Goal: Task Accomplishment & Management: Complete application form

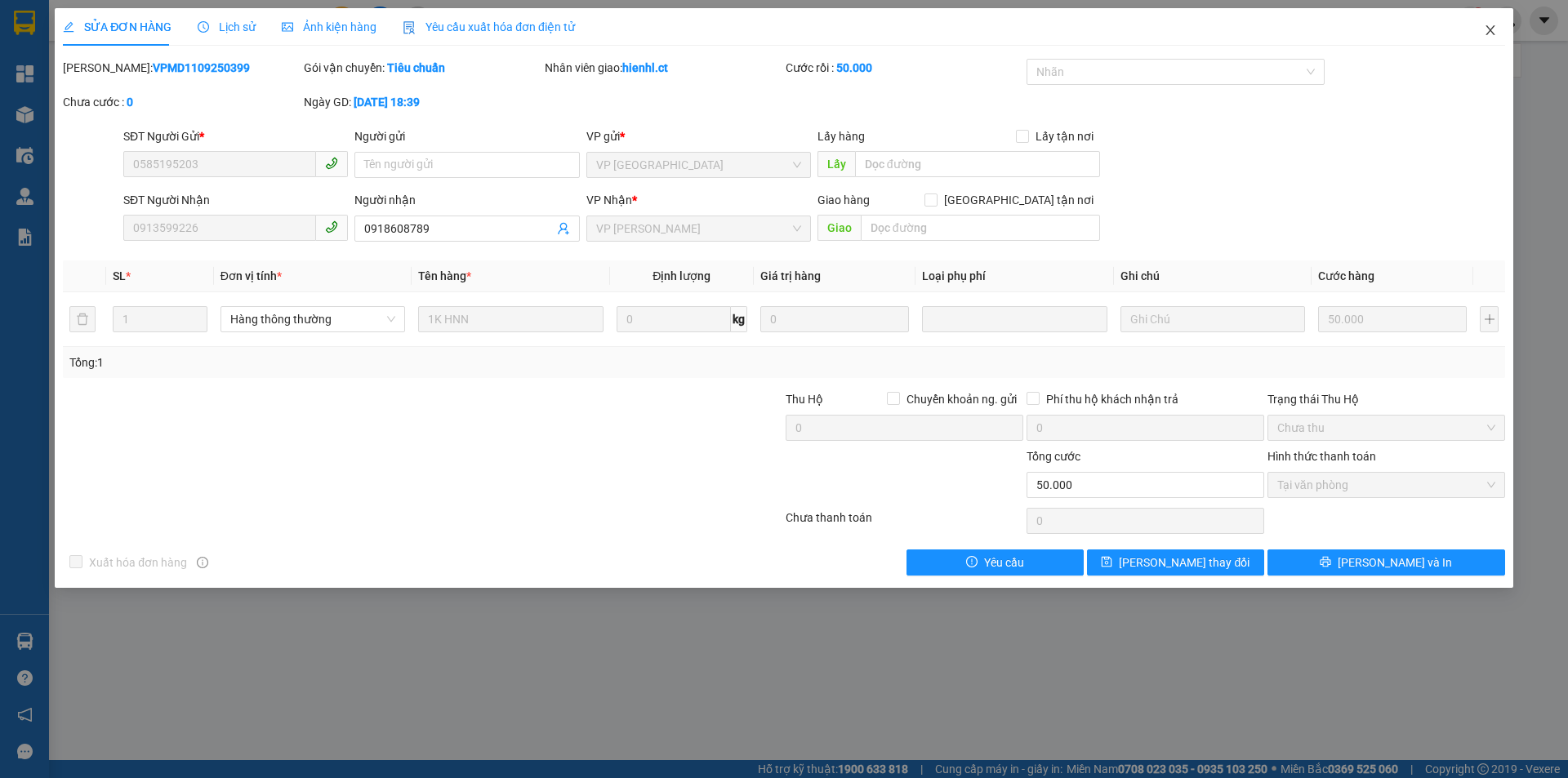
click at [1492, 34] on icon "close" at bounding box center [1489, 30] width 9 height 10
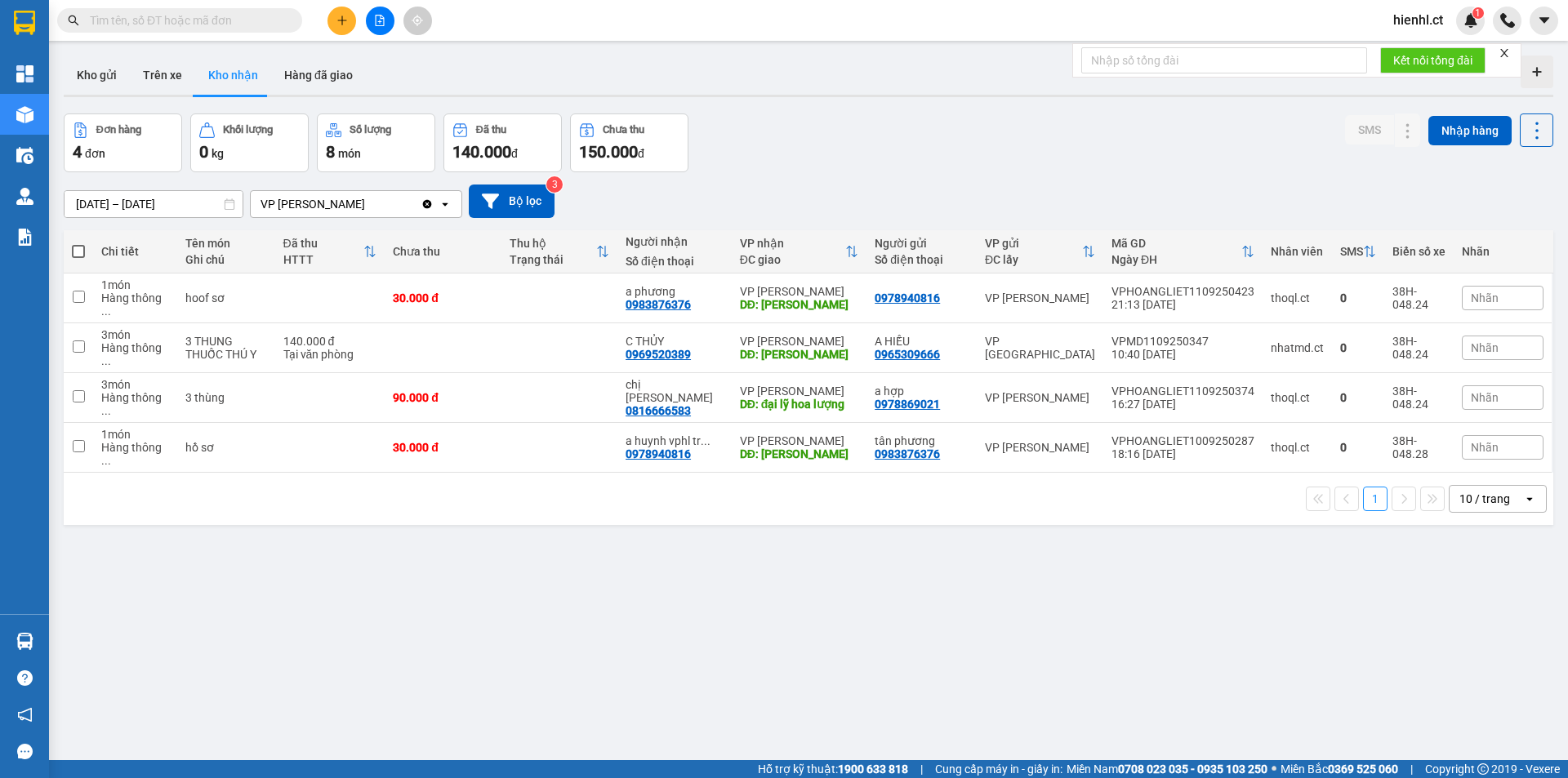
click at [92, 203] on input "[DATE] – [DATE]" at bounding box center [153, 204] width 178 height 26
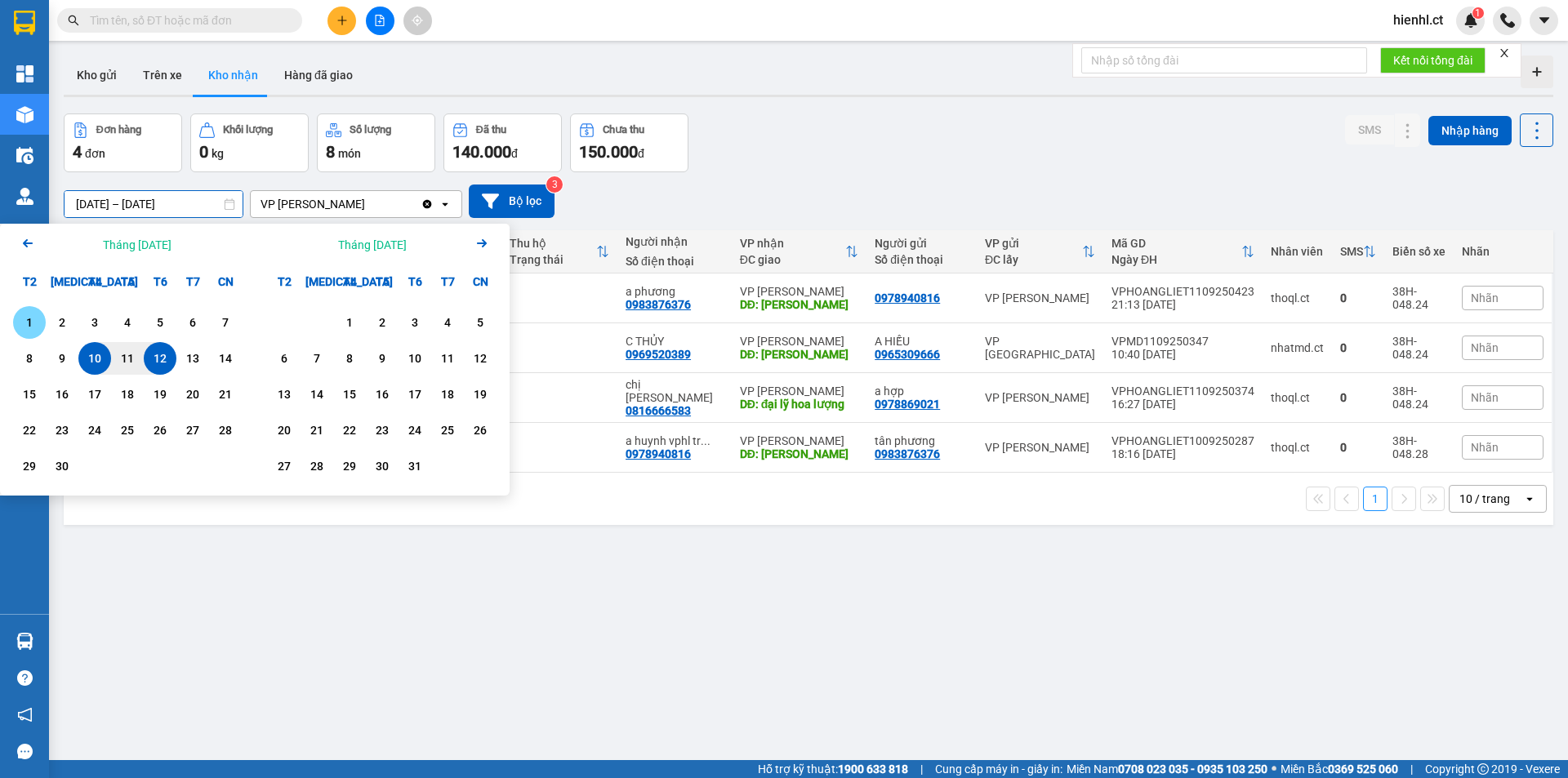
click at [31, 317] on div "1" at bounding box center [29, 323] width 23 height 20
click at [162, 204] on input "[DATE] – / /" at bounding box center [153, 204] width 178 height 26
click at [162, 361] on div "12" at bounding box center [160, 359] width 23 height 20
type input "[DATE] – [DATE]"
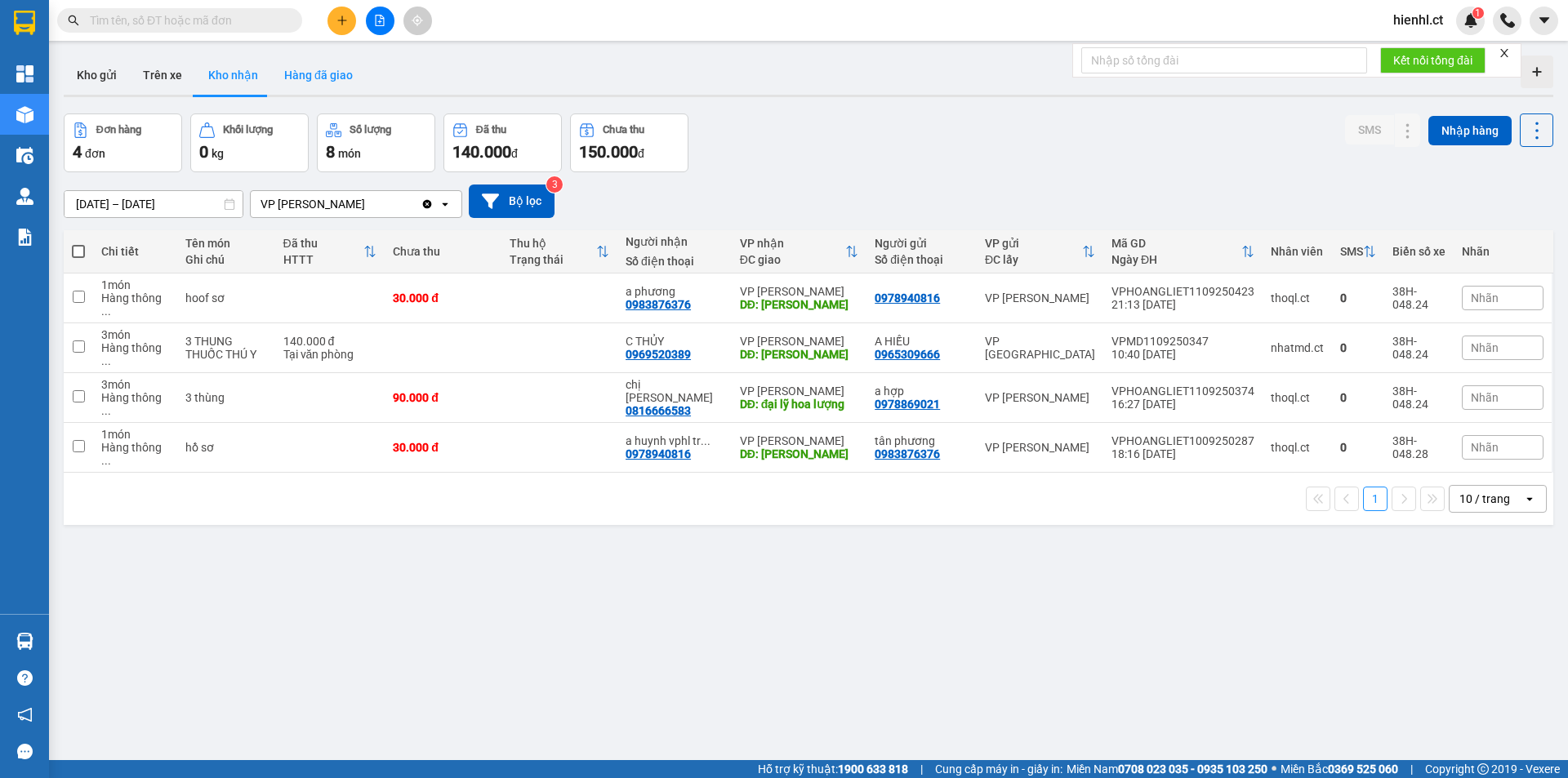
click at [320, 73] on button "Hàng đã giao" at bounding box center [319, 75] width 95 height 39
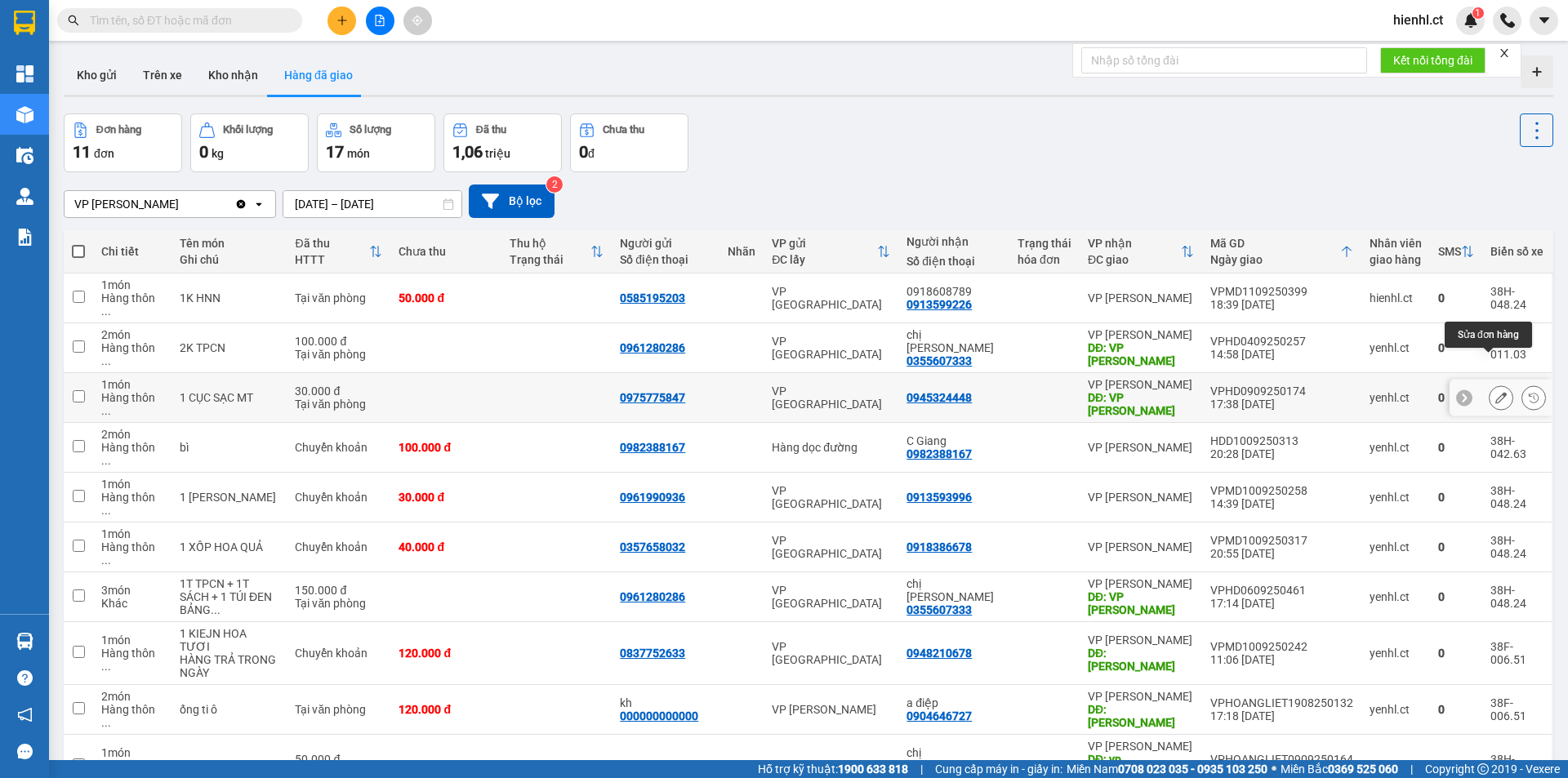
click at [1495, 391] on icon at bounding box center [1501, 397] width 11 height 11
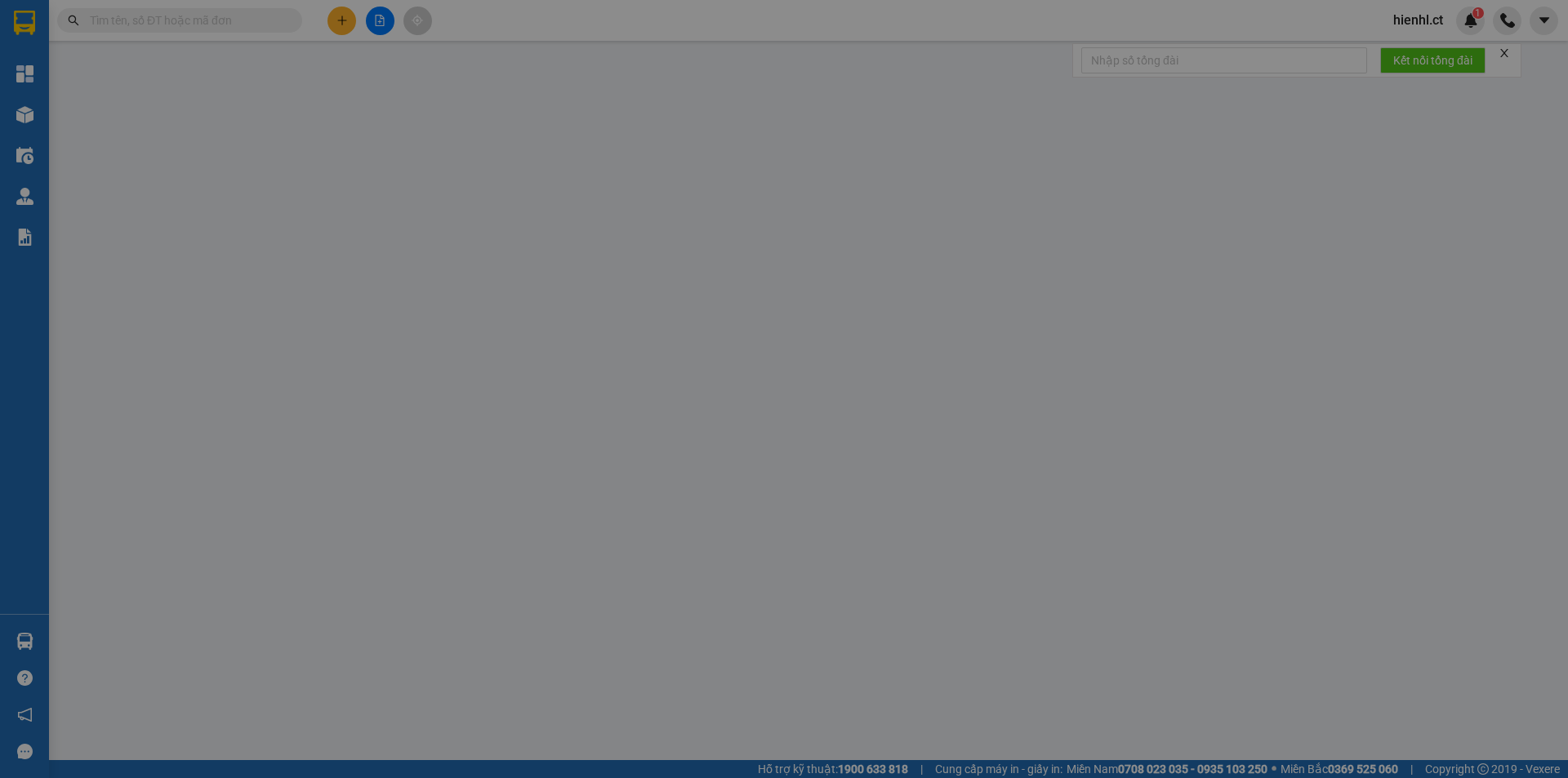
type input "0975775847"
type input "0945324448"
type input "VP HỒNG LĨNH"
type input "30.000"
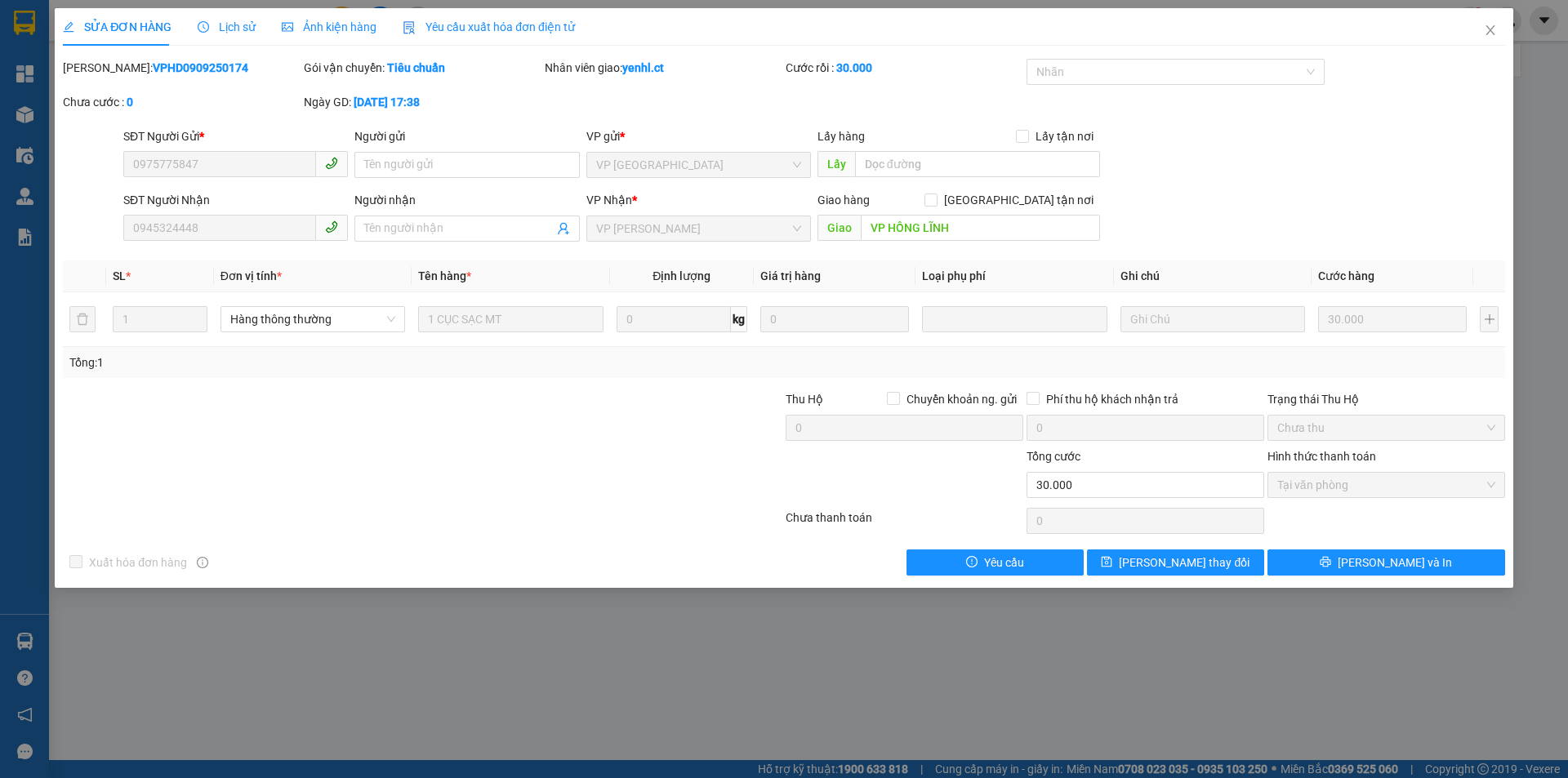
click at [245, 29] on span "Lịch sử" at bounding box center [226, 27] width 58 height 13
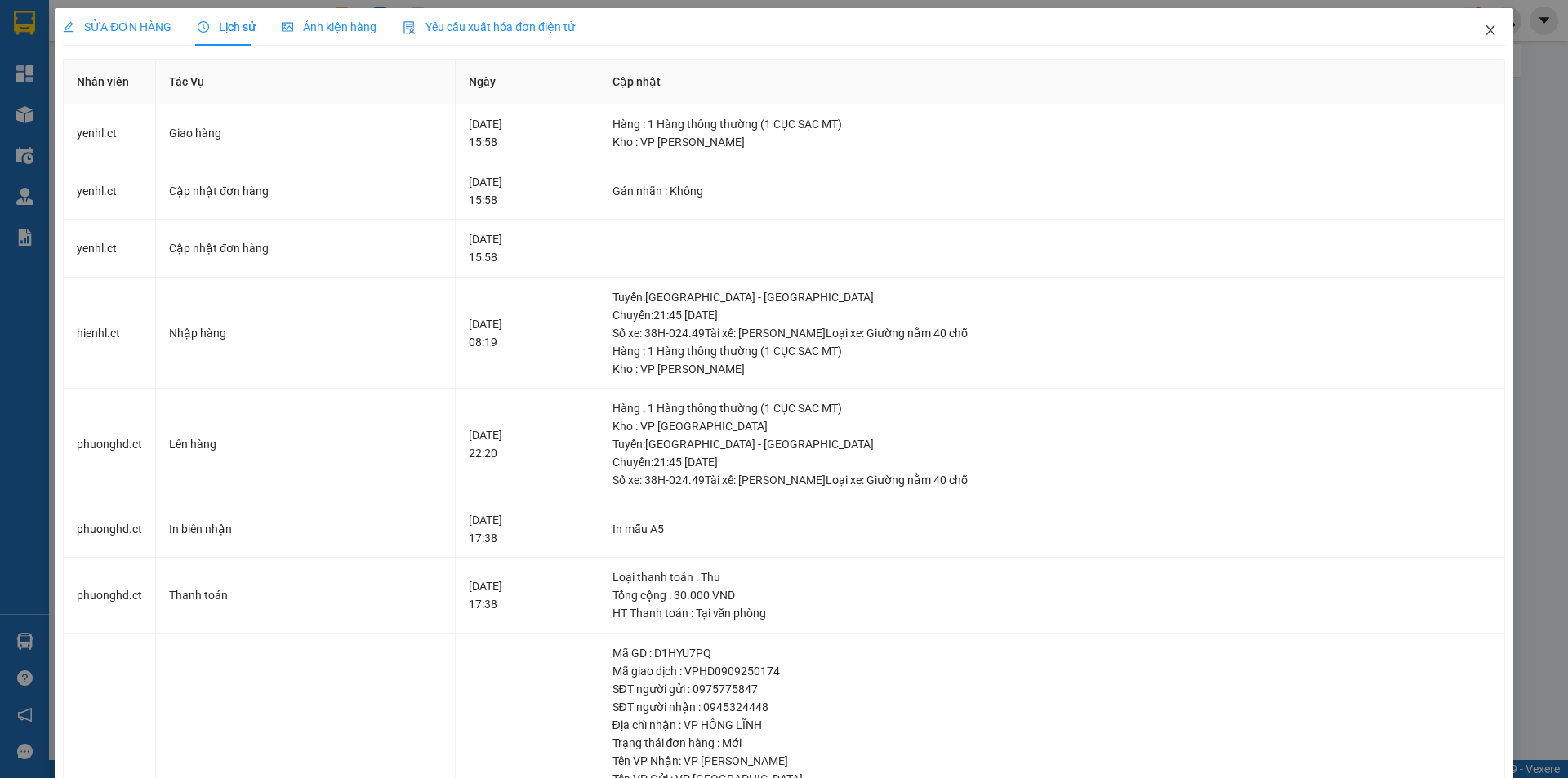
click at [1484, 28] on icon "close" at bounding box center [1490, 30] width 13 height 13
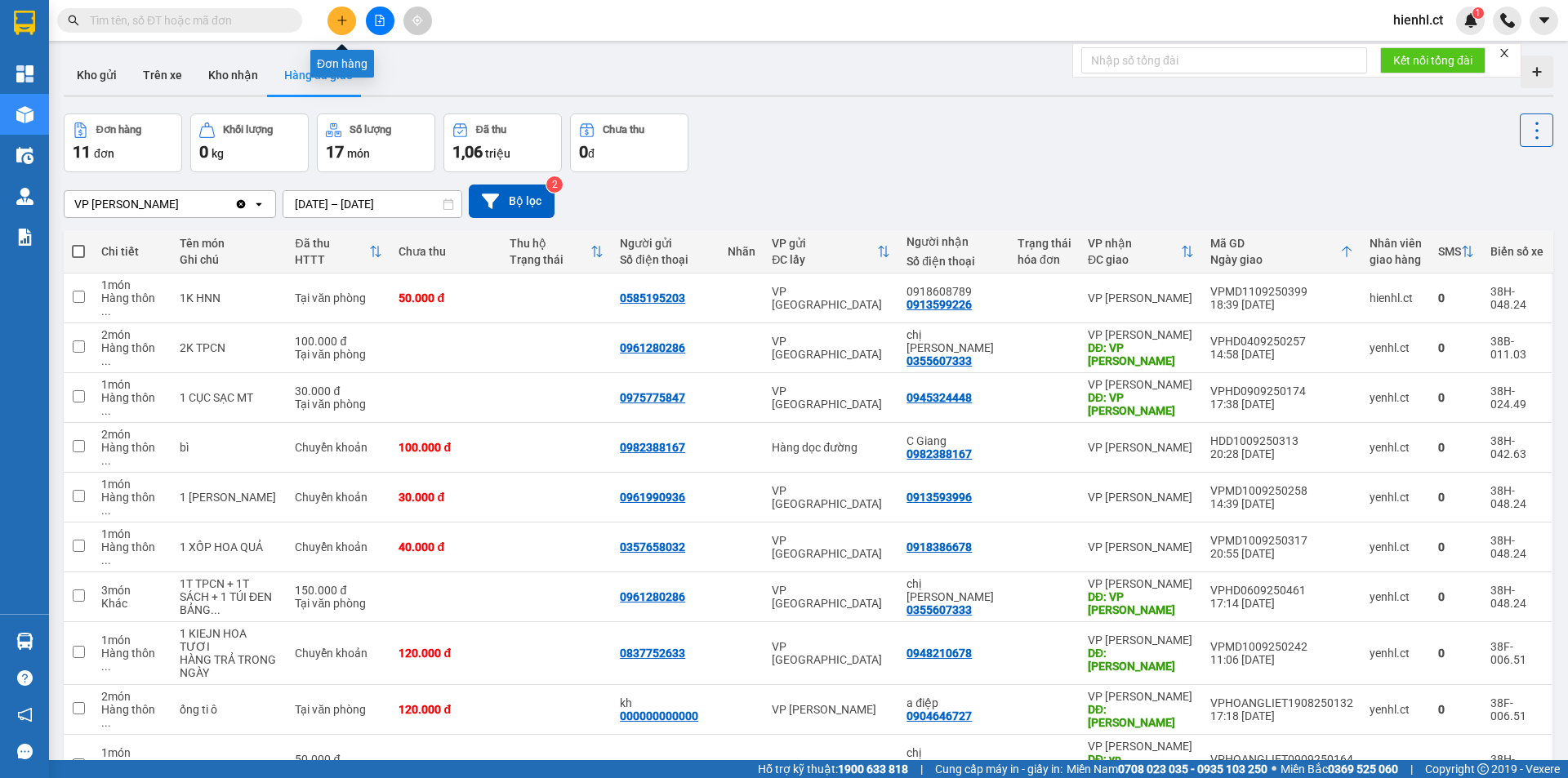
click at [339, 17] on icon "plus" at bounding box center [342, 20] width 11 height 11
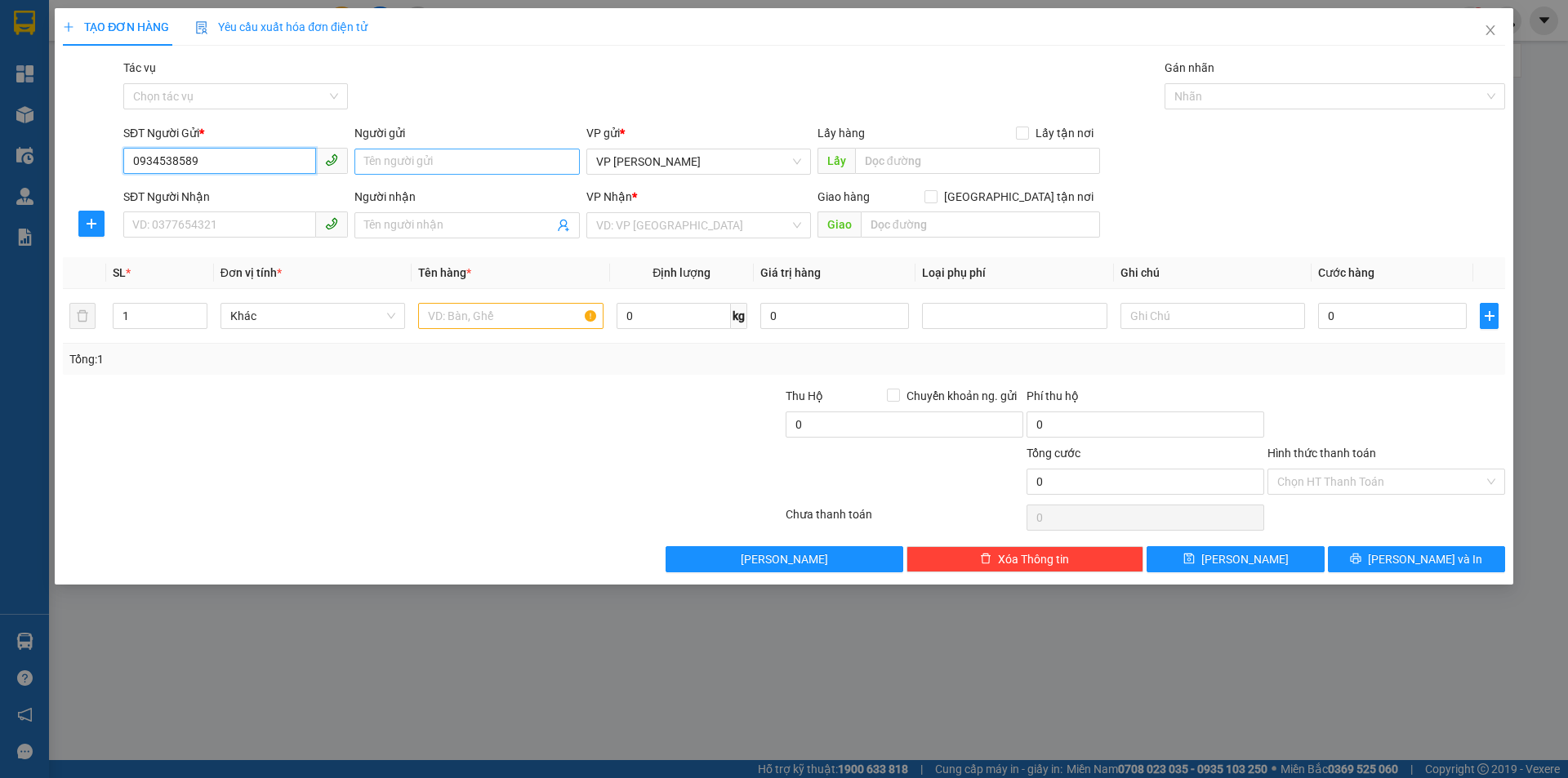
type input "0934538589"
click at [401, 161] on input "Người gửi" at bounding box center [467, 161] width 224 height 26
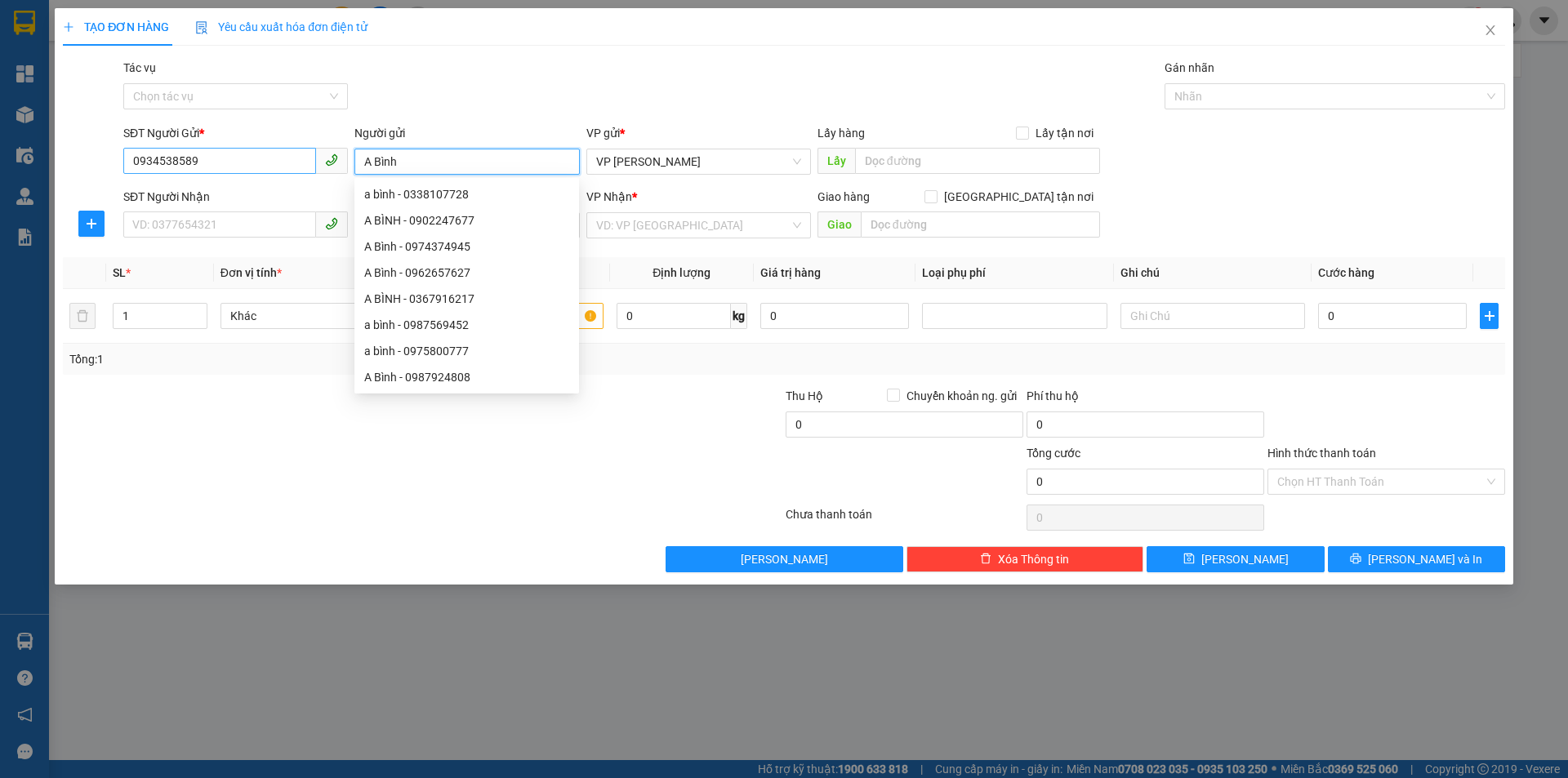
type input "A Bình"
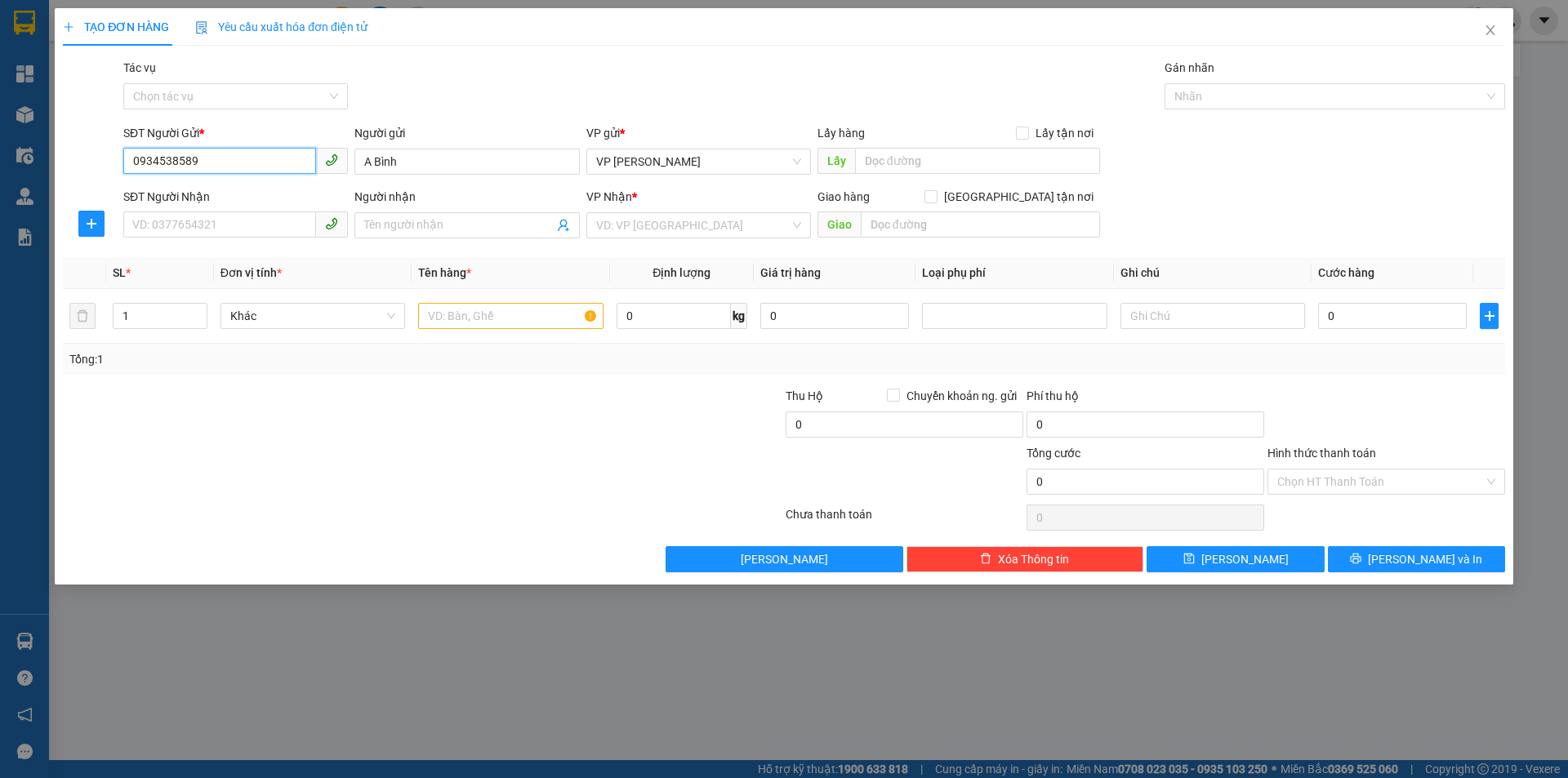
drag, startPoint x: 222, startPoint y: 160, endPoint x: 112, endPoint y: 165, distance: 110.1
click at [112, 165] on div "SĐT Người Gửi * 0934538589 0934538589 Người gửi A Bình VP gửi * VP [PERSON_NAME…" at bounding box center [784, 152] width 1445 height 57
click at [156, 226] on input "SĐT Người Nhận" at bounding box center [219, 224] width 193 height 26
paste input "0934538589"
type input "0934538589"
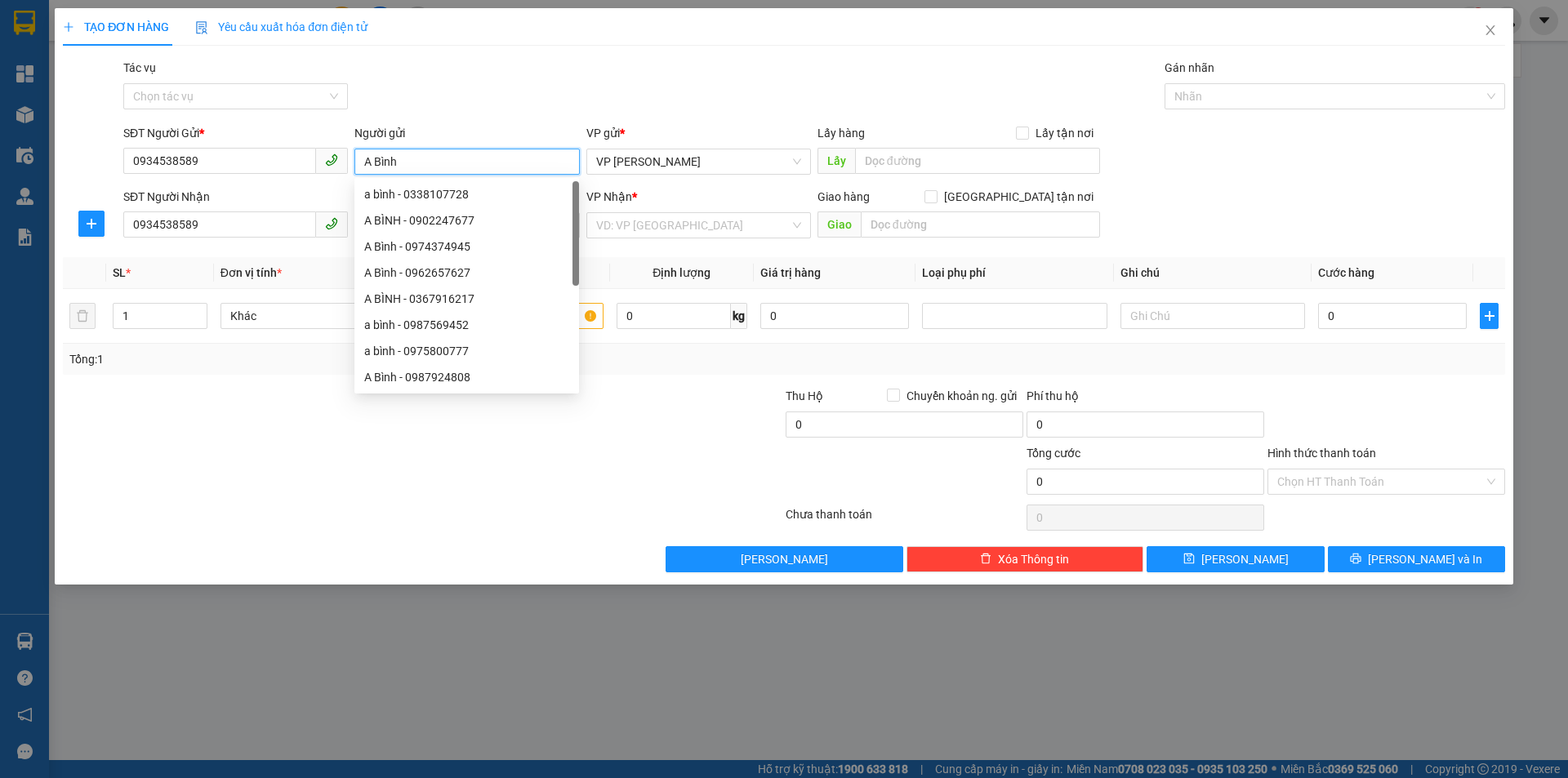
drag, startPoint x: 435, startPoint y: 157, endPoint x: 356, endPoint y: 164, distance: 79.3
click at [356, 164] on input "A Bình" at bounding box center [467, 161] width 224 height 26
click at [317, 253] on div "Transit Pickup Surcharge Ids Transit Deliver Surcharge Ids Transit Deliver Surc…" at bounding box center [784, 315] width 1442 height 513
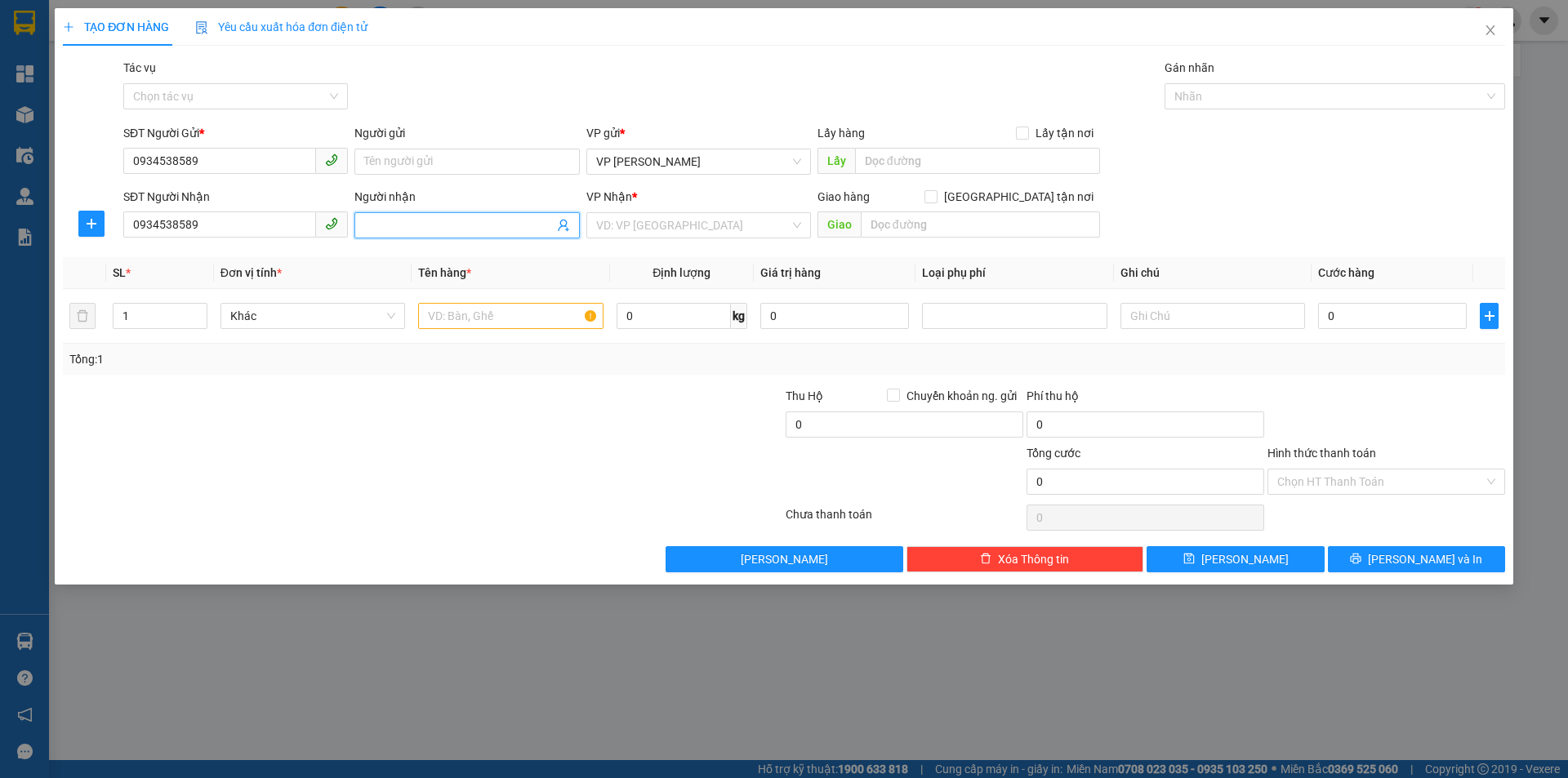
click at [519, 226] on input "Người nhận" at bounding box center [458, 225] width 188 height 18
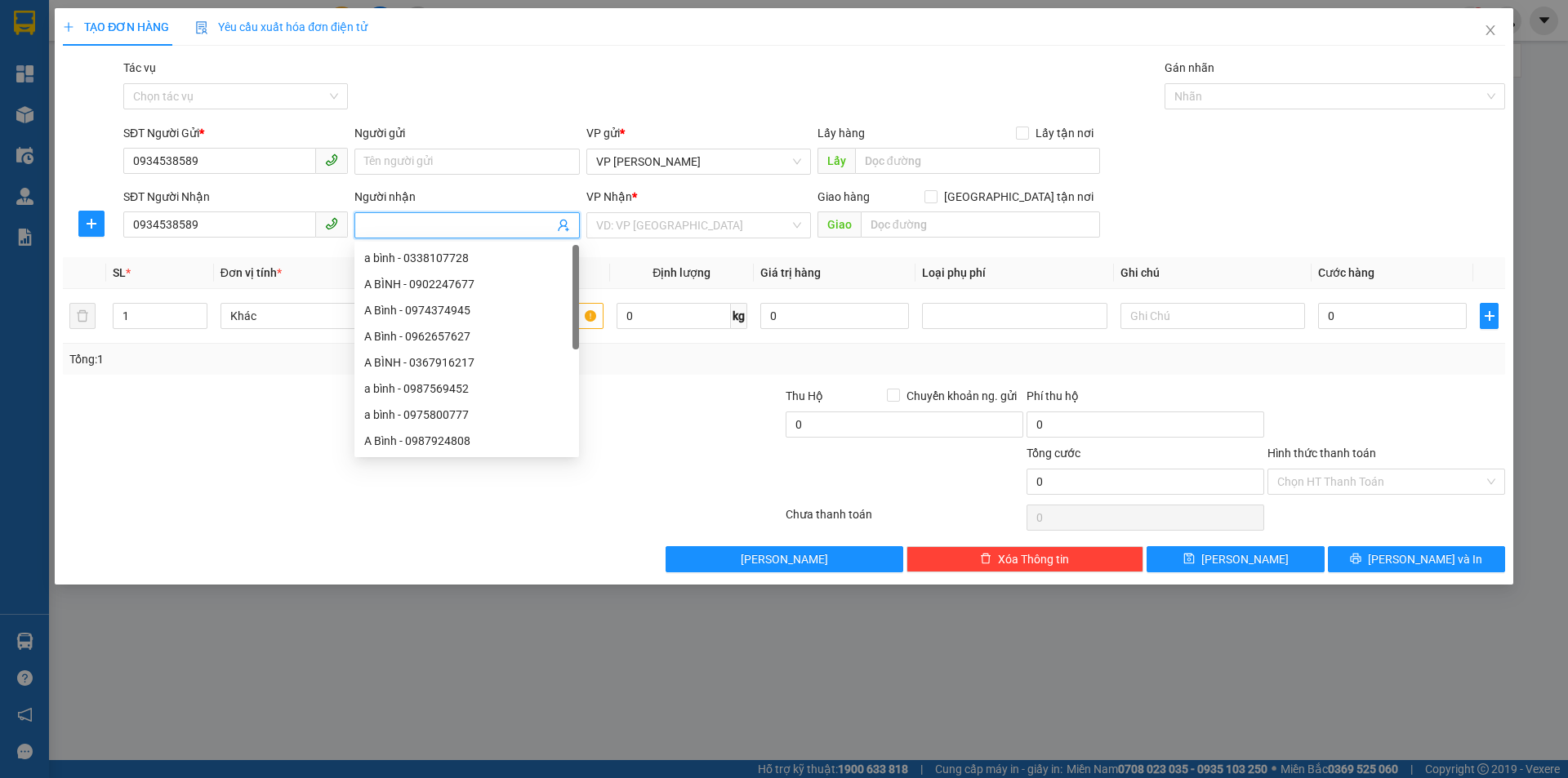
paste input "A Bình"
type input "A Bình"
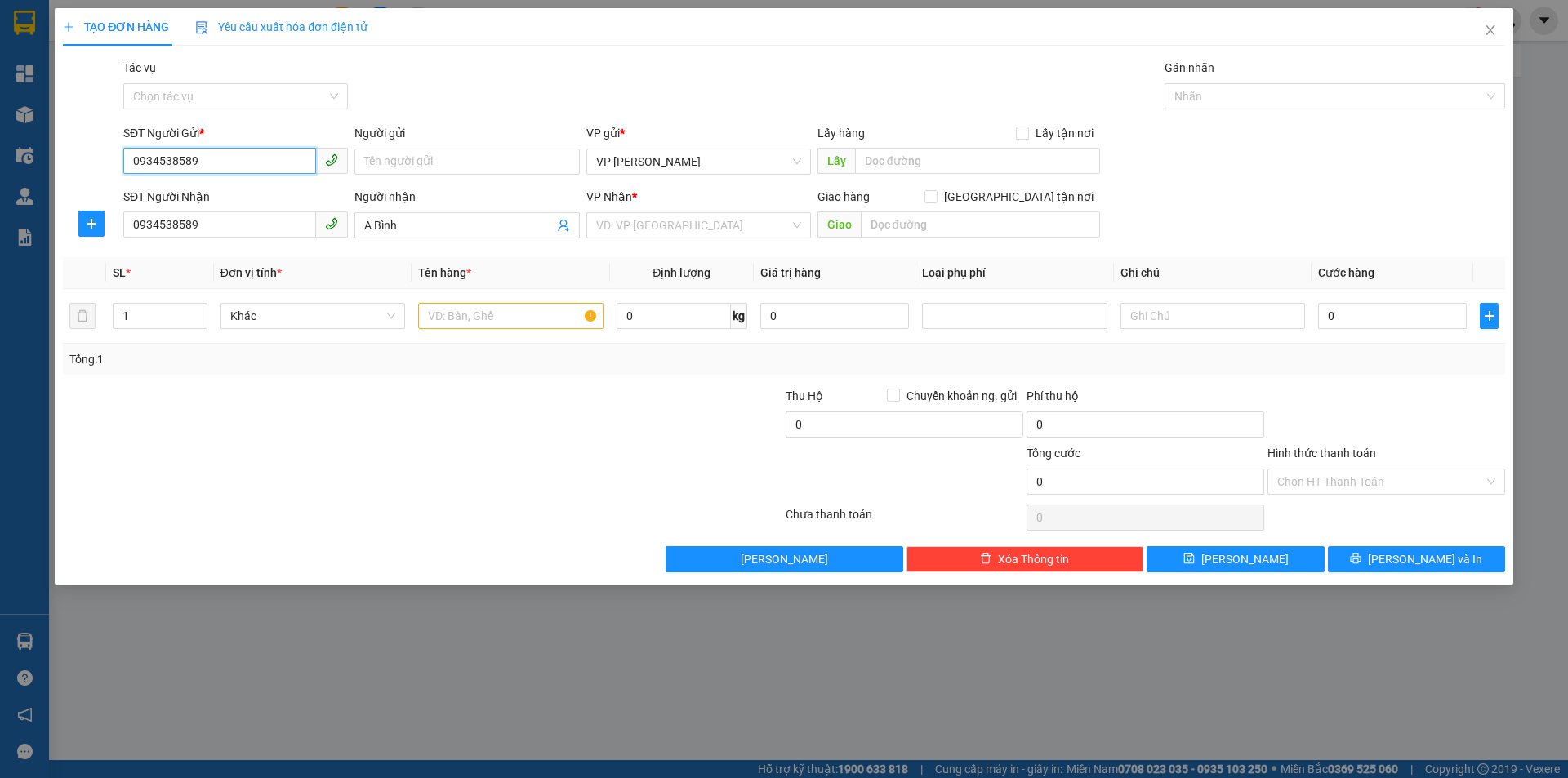
drag, startPoint x: 224, startPoint y: 157, endPoint x: 121, endPoint y: 155, distance: 103.0
click at [121, 155] on div "SĐT Người Gửi * 0934538589 0934538589" at bounding box center [236, 152] width 231 height 57
type input "0912596977"
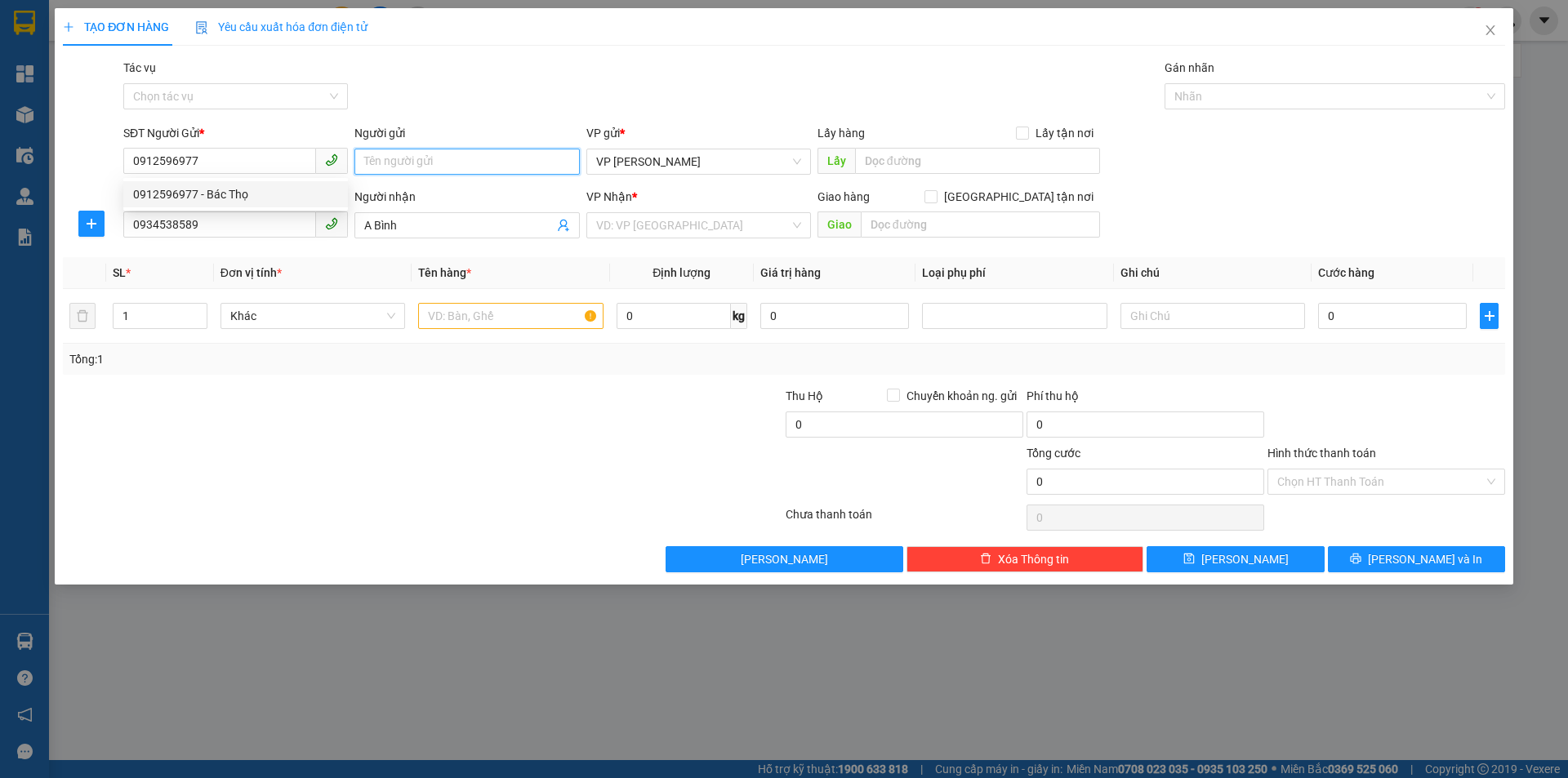
click at [529, 168] on input "Người gửi" at bounding box center [467, 161] width 224 height 26
type input "Bác Thọ QL [PERSON_NAME]"
click at [722, 233] on input "search" at bounding box center [693, 225] width 193 height 25
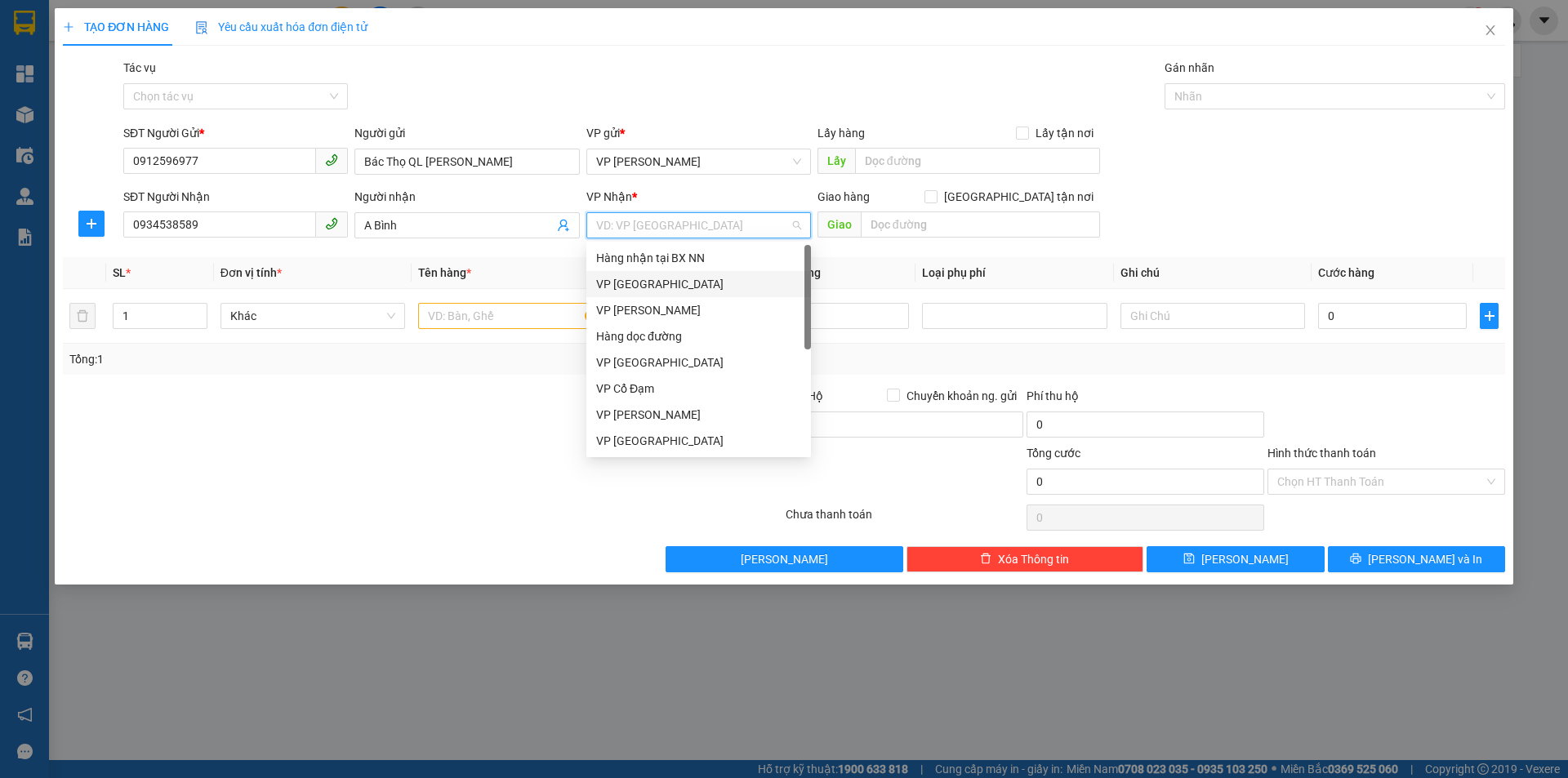
click at [709, 287] on div "VP [GEOGRAPHIC_DATA]" at bounding box center [699, 284] width 205 height 18
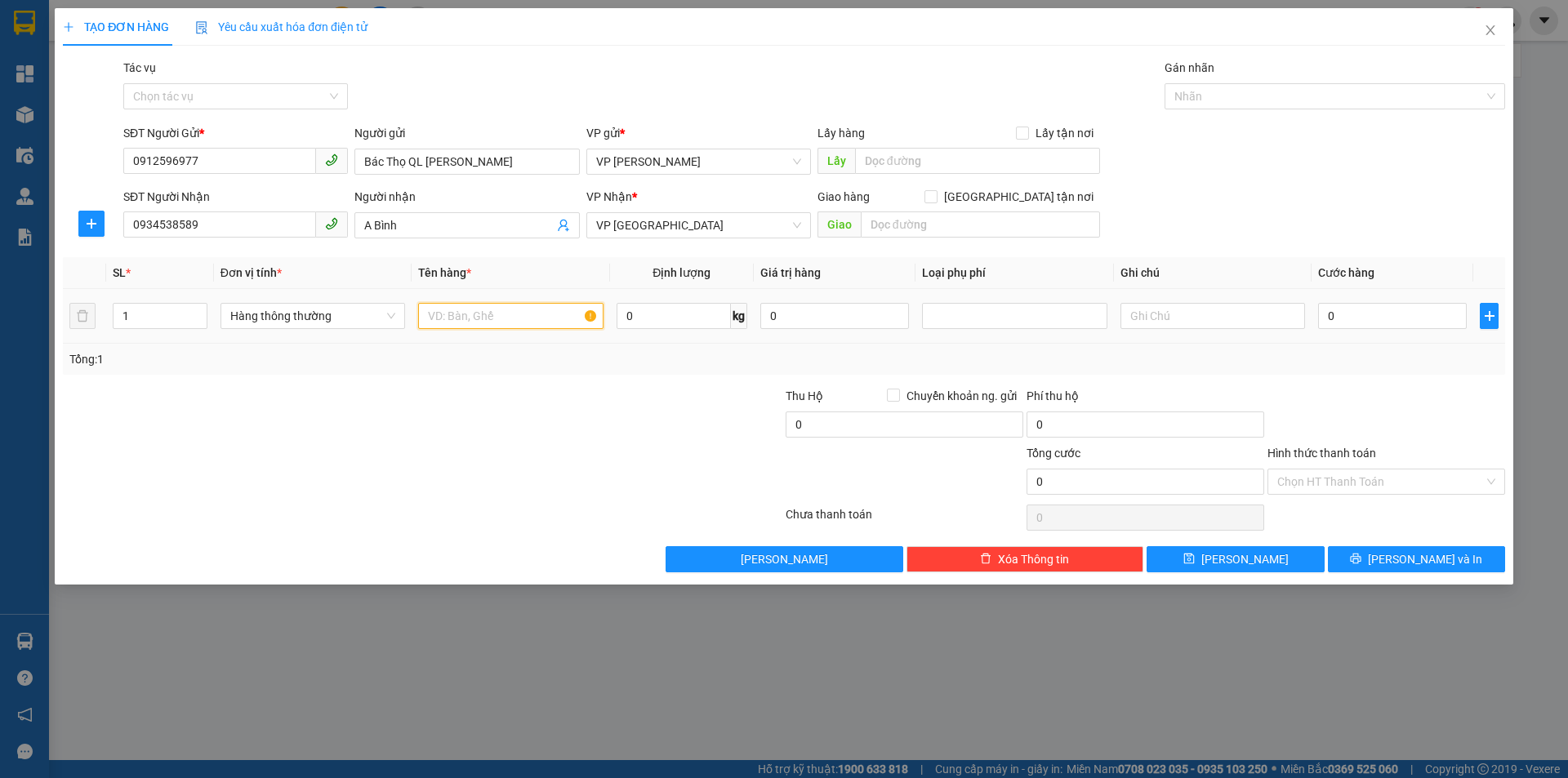
click at [433, 316] on input "text" at bounding box center [510, 316] width 184 height 26
type input "giấy bưởi"
click at [1337, 310] on input "0" at bounding box center [1392, 316] width 148 height 26
click at [1351, 483] on input "Hình thức thanh toán" at bounding box center [1380, 482] width 206 height 25
click at [1146, 652] on div "TẠO ĐƠN HÀNG Yêu cầu xuất hóa đơn điện tử Transit Pickup Surcharge Ids Transit …" at bounding box center [784, 389] width 1568 height 778
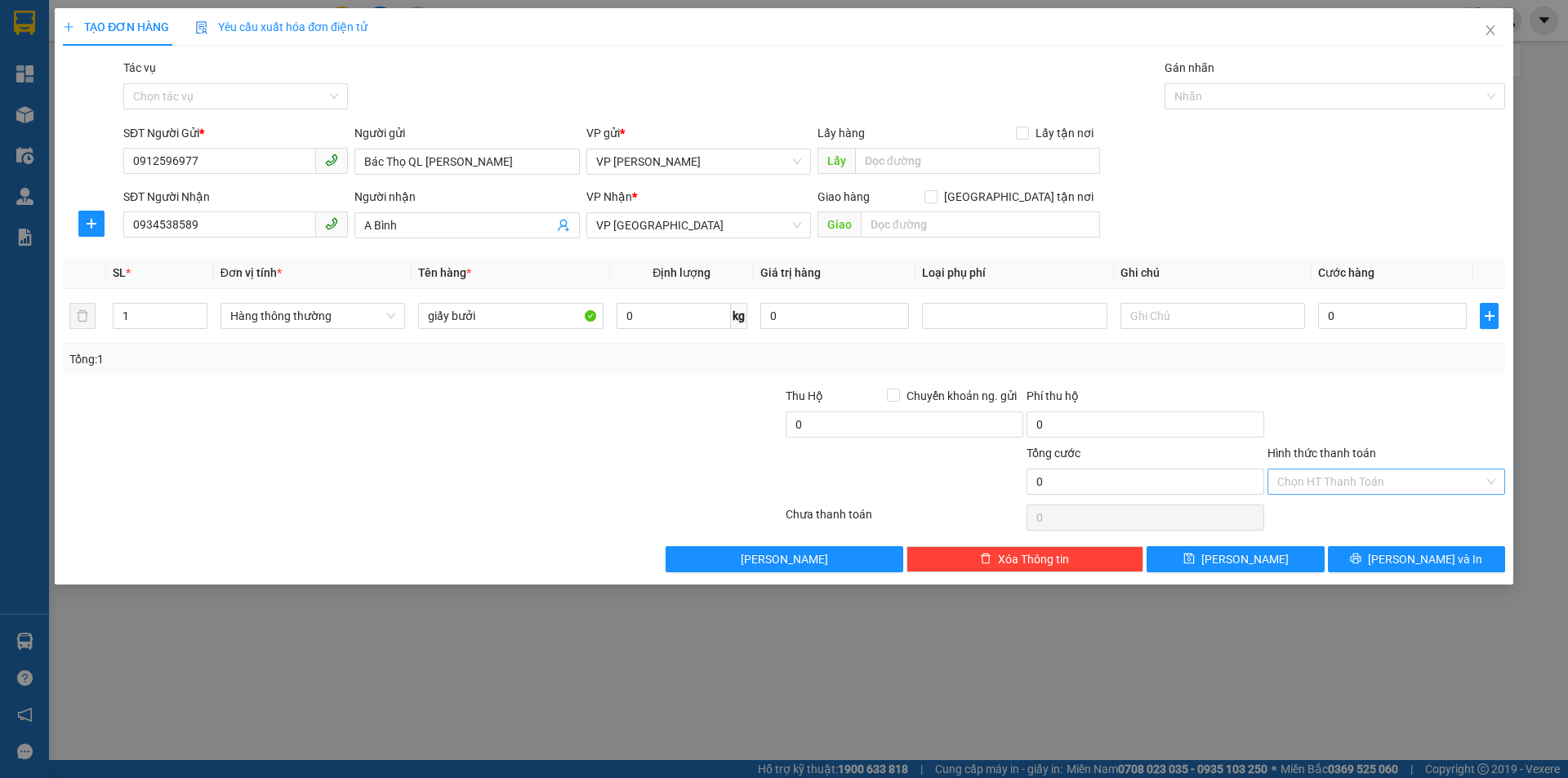
click at [1384, 484] on input "Hình thức thanh toán" at bounding box center [1380, 482] width 206 height 25
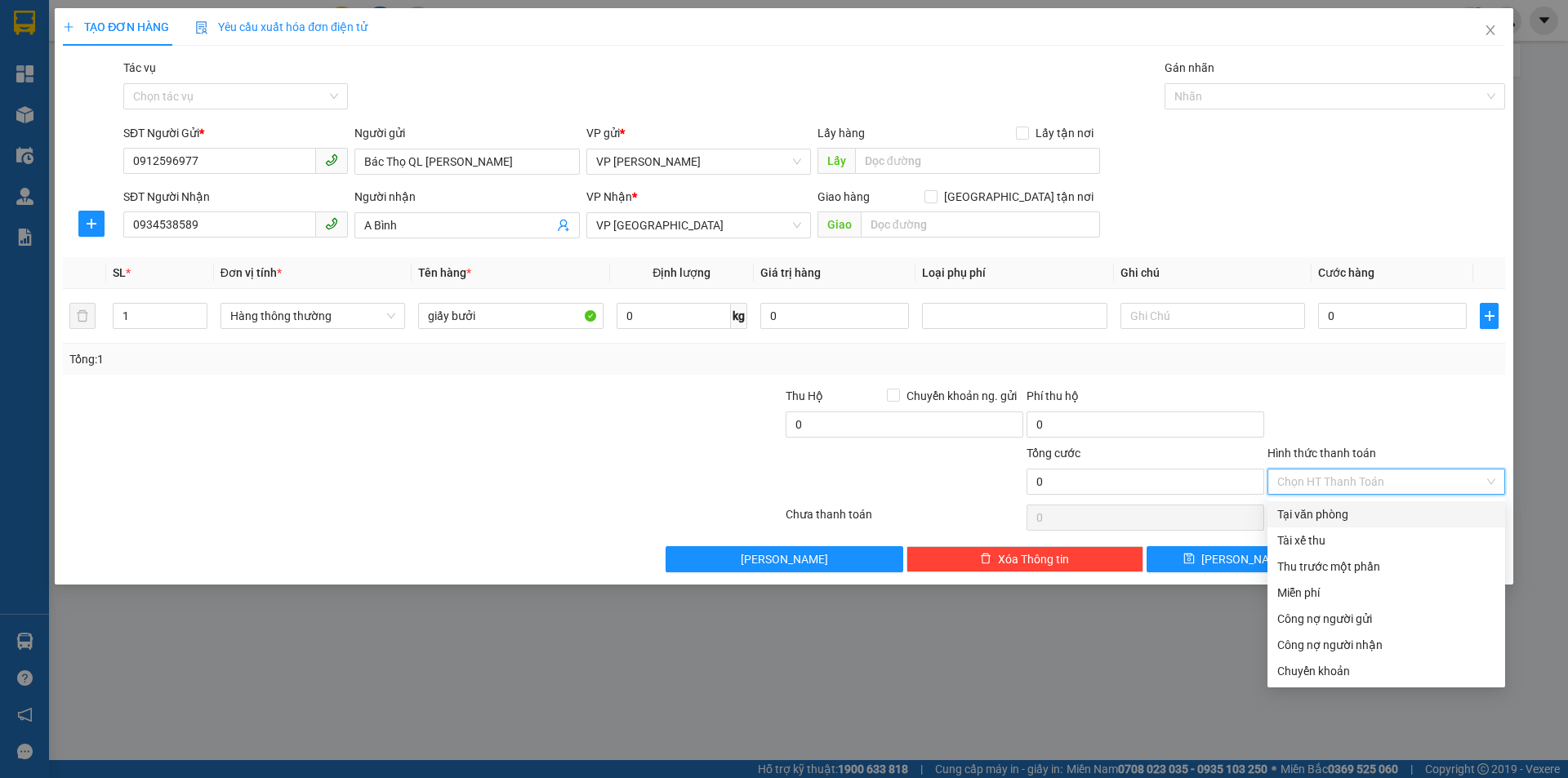
click at [1363, 397] on div at bounding box center [1386, 415] width 241 height 57
click at [1316, 479] on input "Hình thức thanh toán" at bounding box center [1380, 482] width 206 height 25
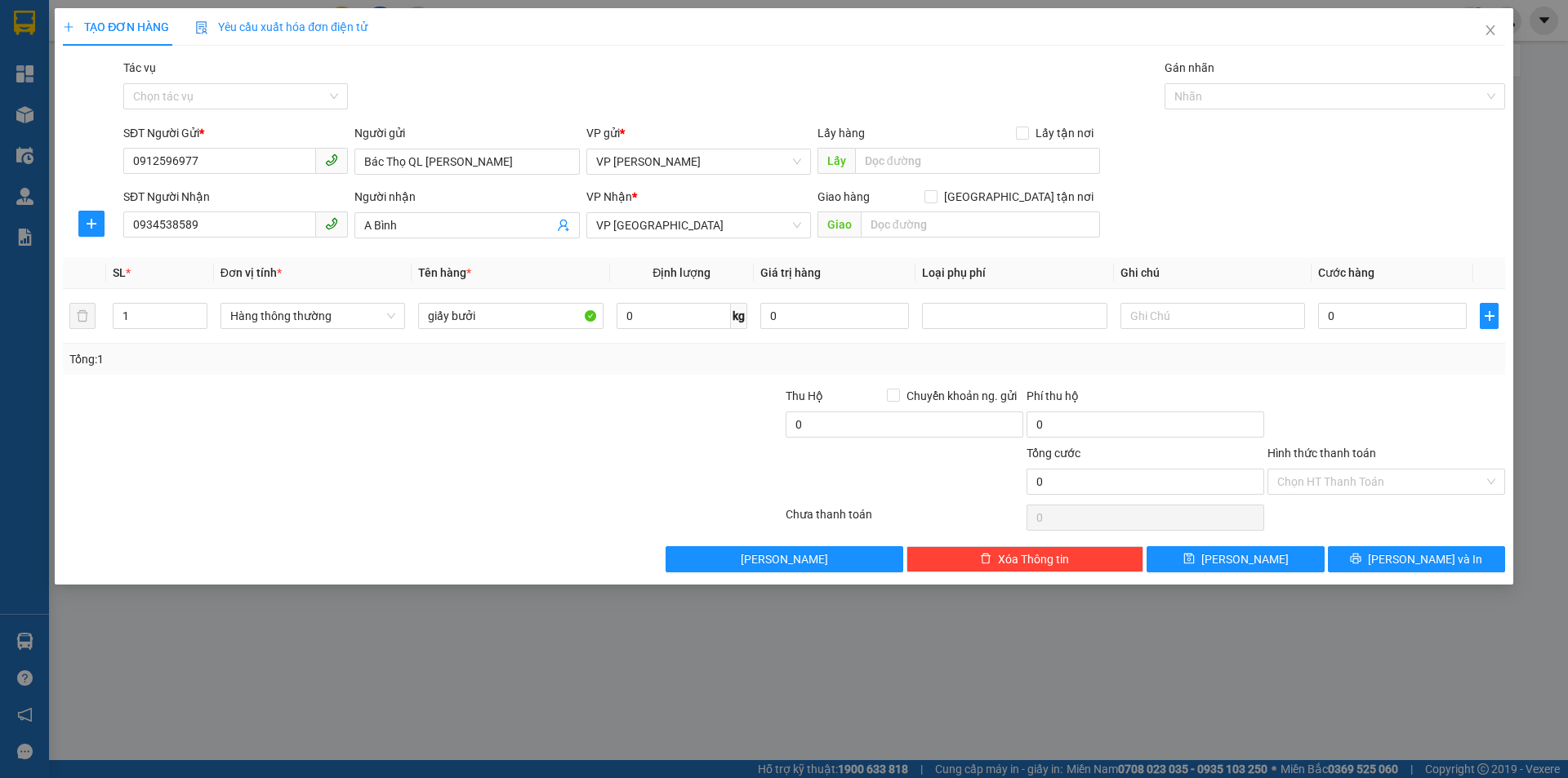
click at [968, 667] on div "TẠO ĐƠN HÀNG Yêu cầu xuất hóa đơn điện tử Transit Pickup Surcharge Ids Transit …" at bounding box center [784, 389] width 1568 height 778
click at [1362, 320] on input "0" at bounding box center [1392, 316] width 148 height 26
type input "4"
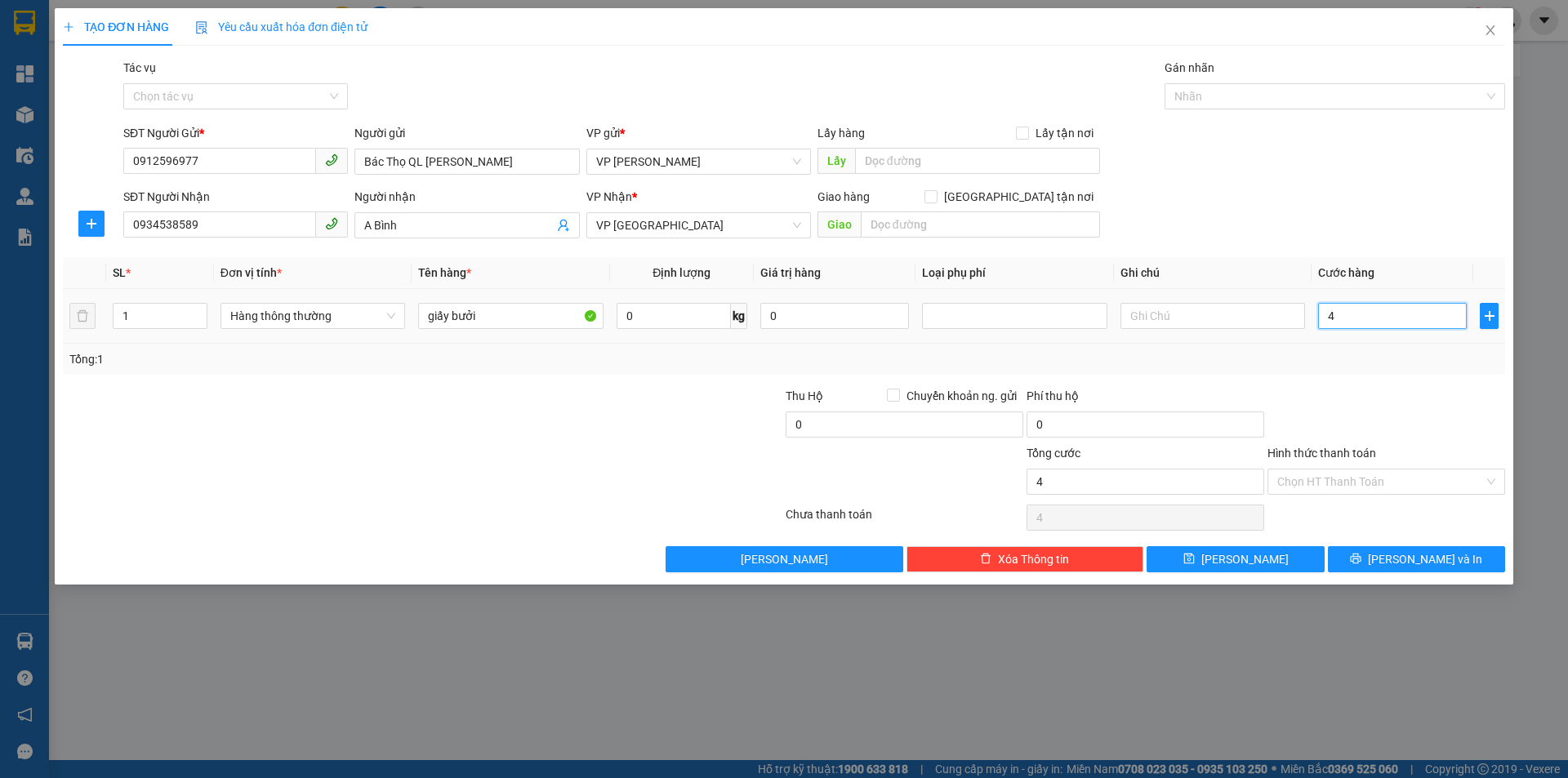
type input "40"
type input "400"
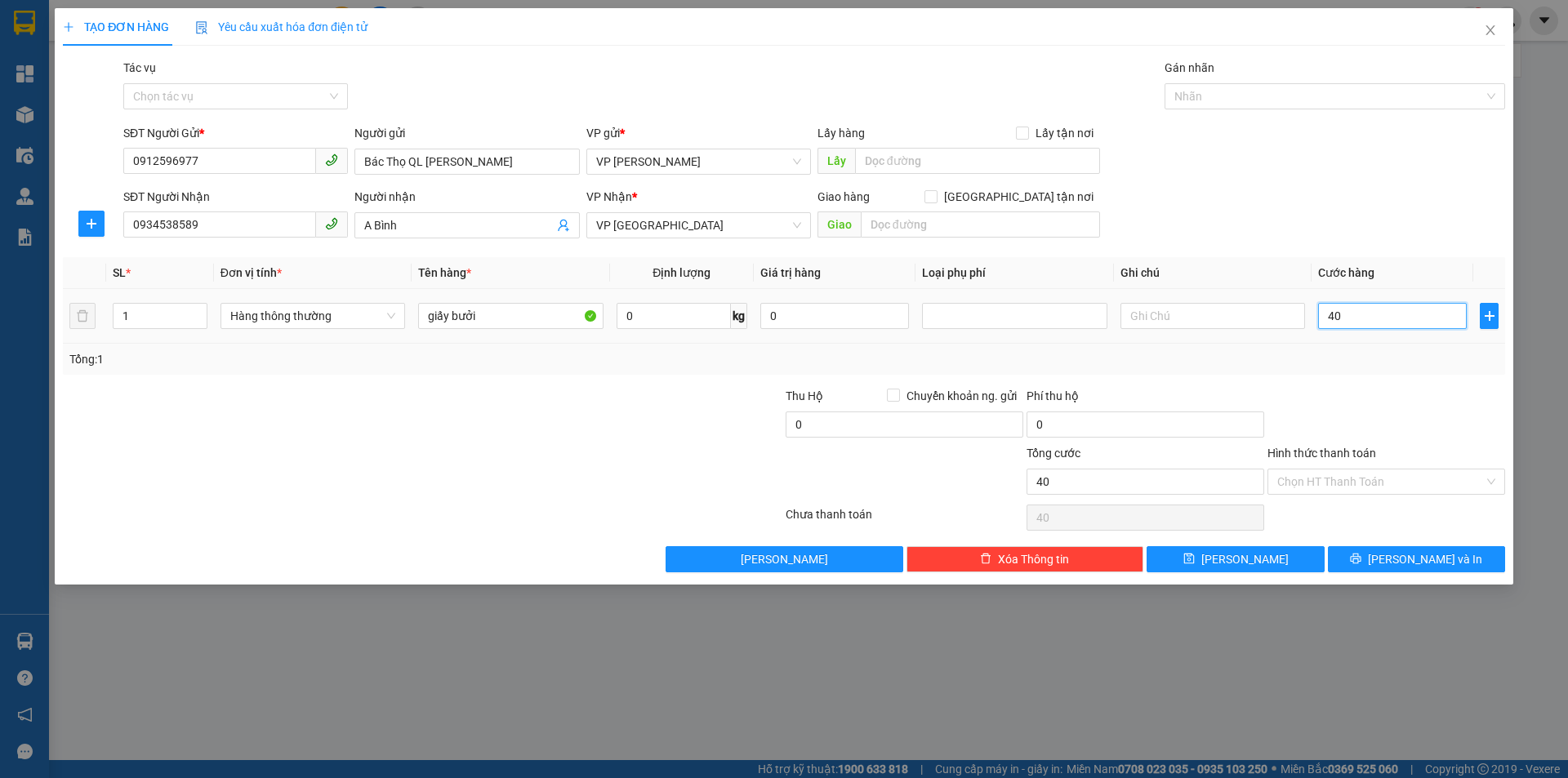
type input "400"
type input "4.000"
type input "40.000"
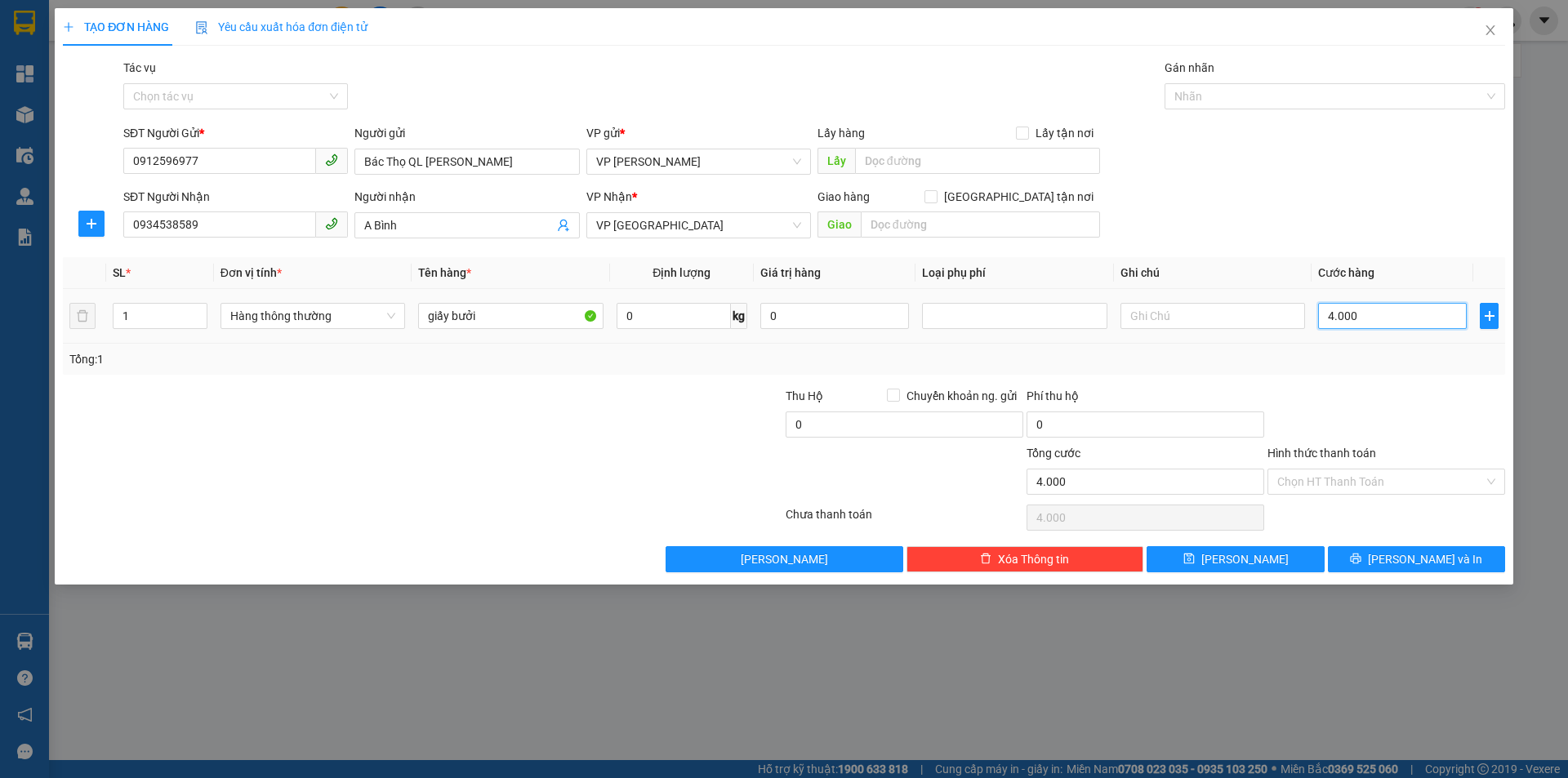
type input "40.000"
click at [1356, 482] on input "Hình thức thanh toán" at bounding box center [1380, 482] width 206 height 25
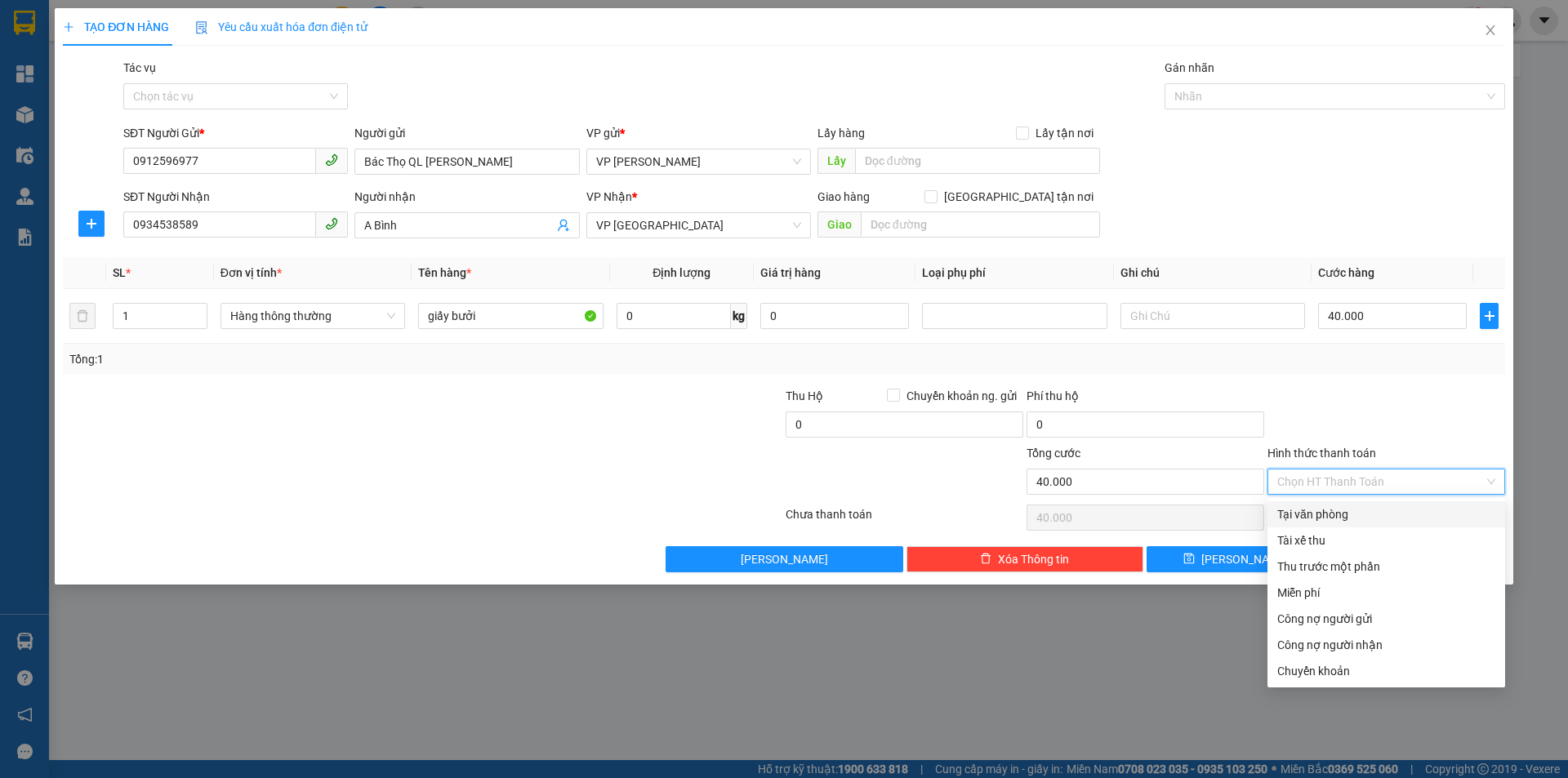
click at [1342, 516] on div "Tại văn phòng" at bounding box center [1386, 514] width 218 height 18
type input "0"
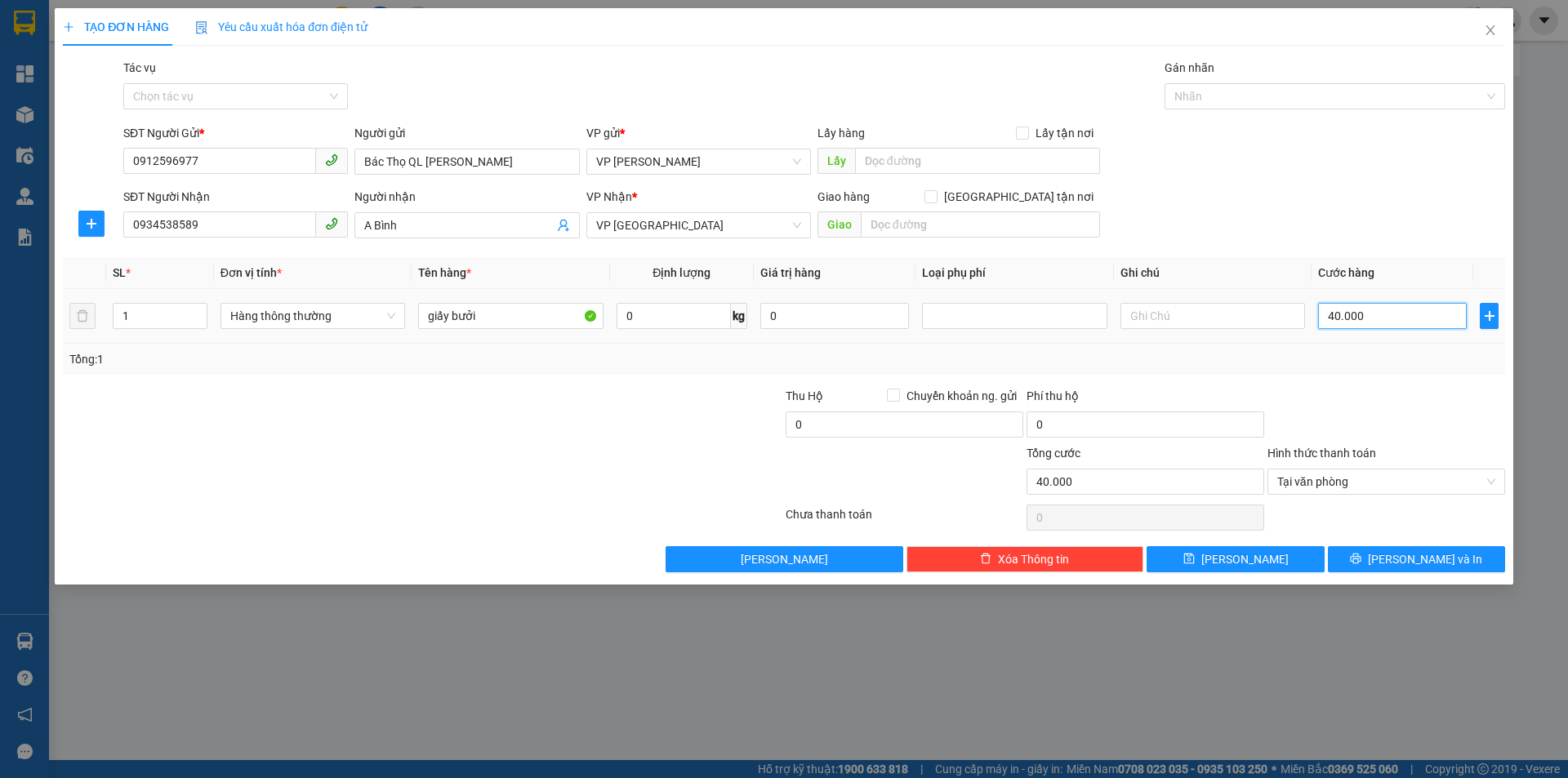
click at [1366, 312] on input "40.000" at bounding box center [1392, 316] width 148 height 26
click at [1359, 367] on div "Tổng: 1" at bounding box center [784, 360] width 1429 height 18
drag, startPoint x: 1413, startPoint y: 559, endPoint x: 1439, endPoint y: 417, distance: 144.4
click at [1440, 418] on div "Transit Pickup Surcharge Ids Transit Deliver Surcharge Ids Transit Deliver Surc…" at bounding box center [784, 315] width 1442 height 513
drag, startPoint x: 483, startPoint y: 161, endPoint x: 410, endPoint y: 161, distance: 73.0
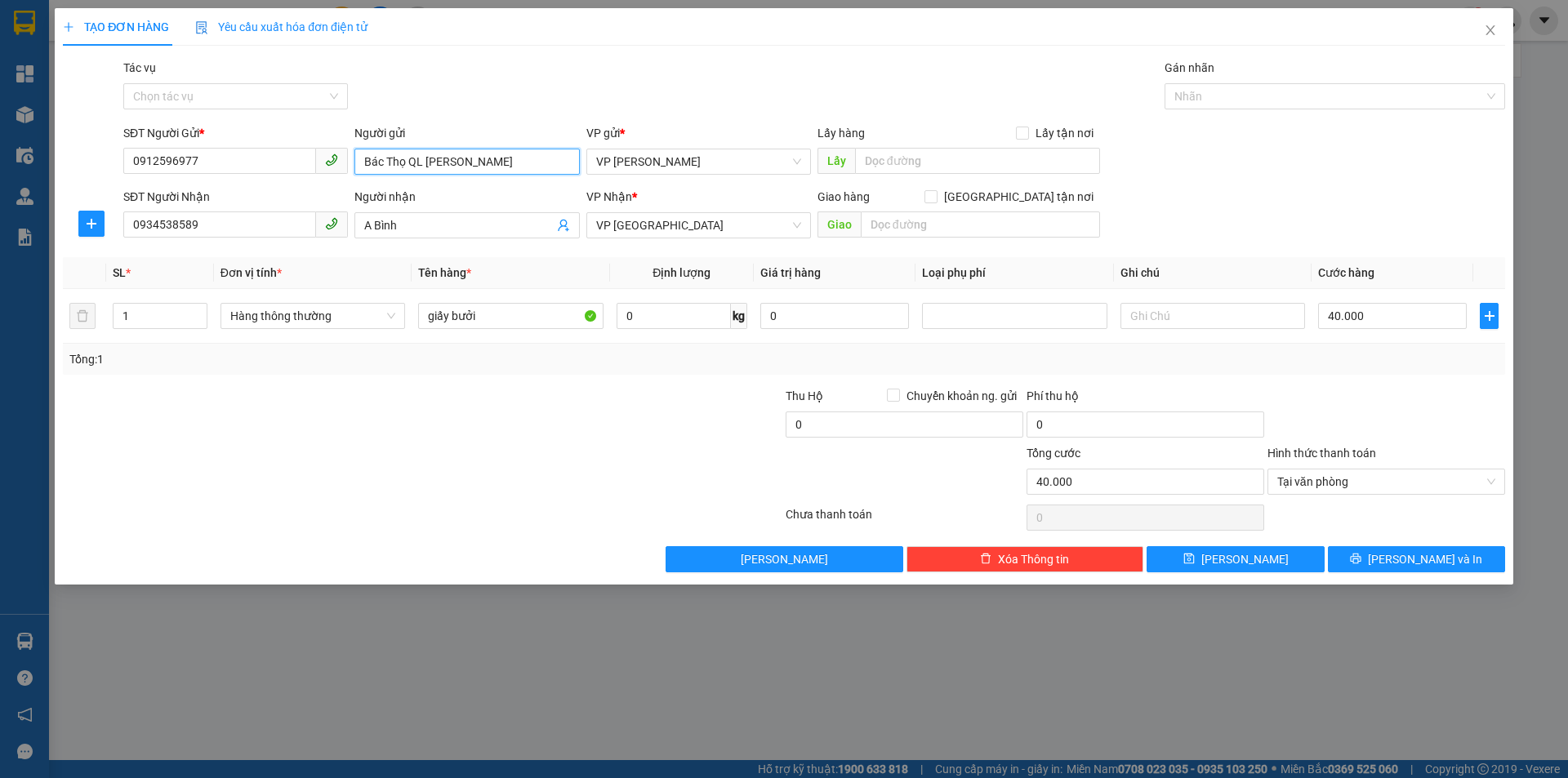
click at [410, 161] on input "Bác Thọ QL [PERSON_NAME]" at bounding box center [467, 161] width 224 height 26
type input "Bác Thọ"
click at [1359, 556] on button "[PERSON_NAME] và In" at bounding box center [1416, 559] width 177 height 26
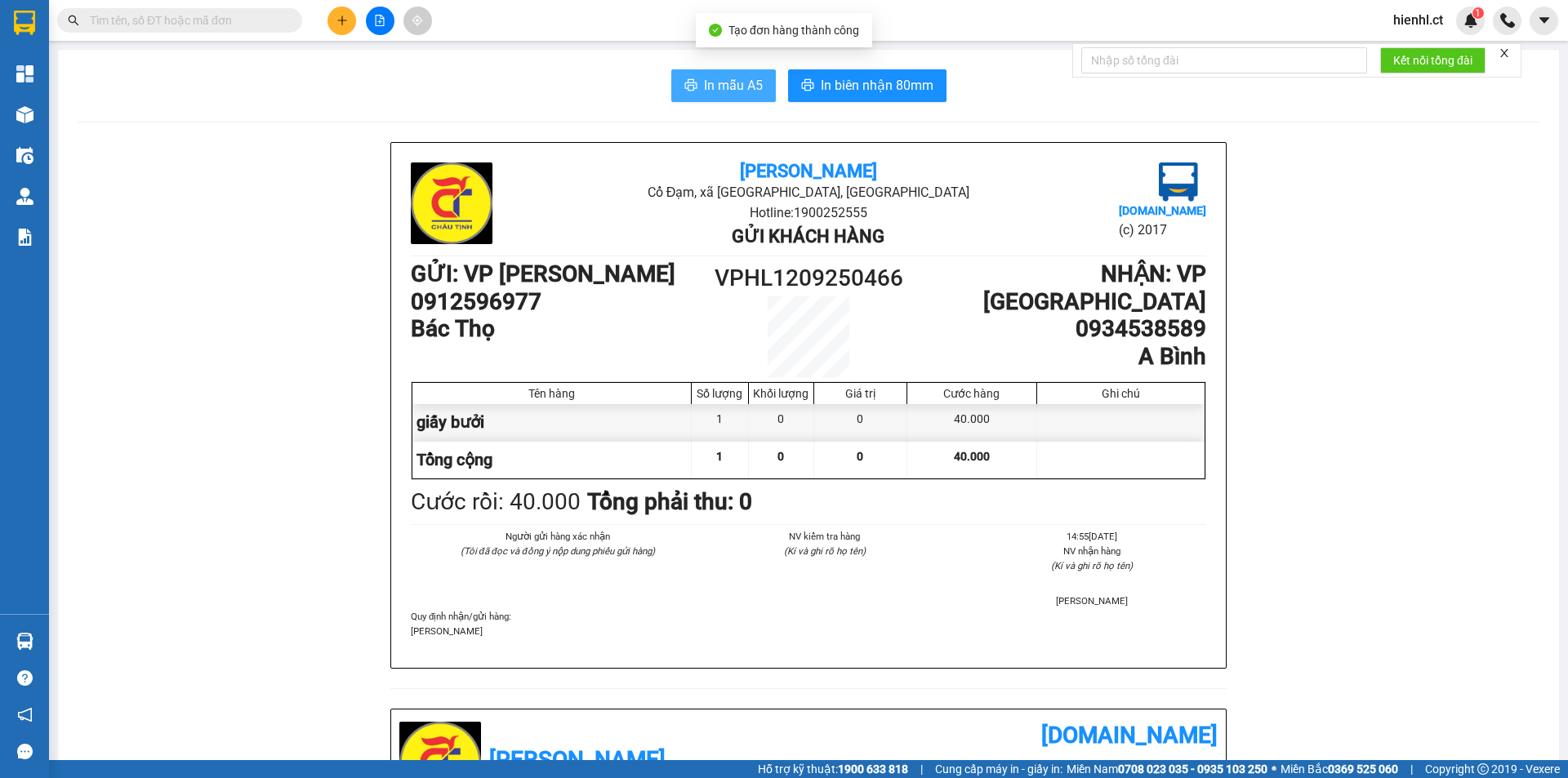
click at [750, 90] on span "In mẫu A5" at bounding box center [733, 85] width 59 height 20
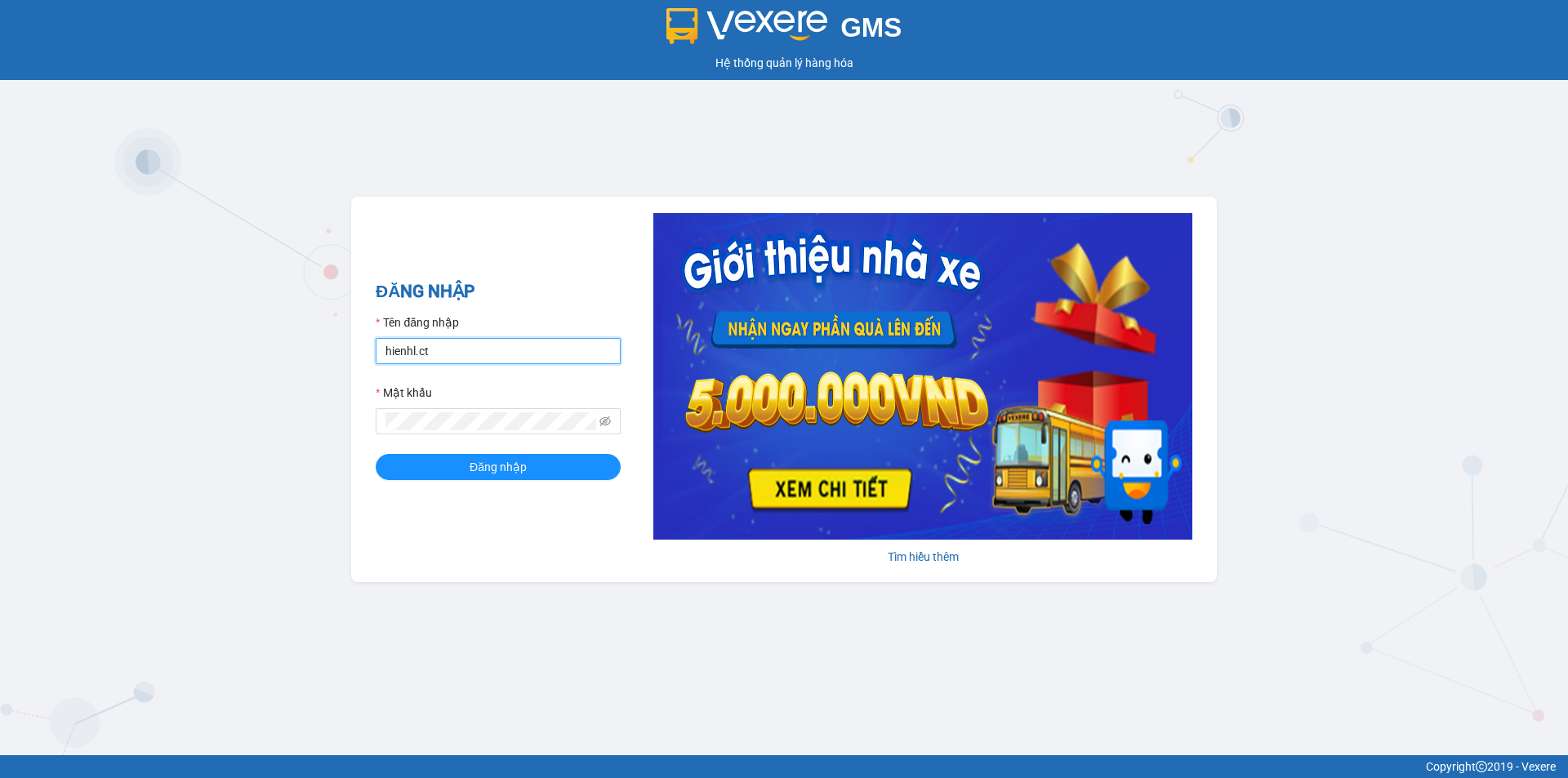
click at [476, 349] on input "hienhl.ct" at bounding box center [497, 351] width 245 height 26
type input "yenhl.ct"
click at [501, 461] on span "Đăng nhập" at bounding box center [498, 467] width 57 height 18
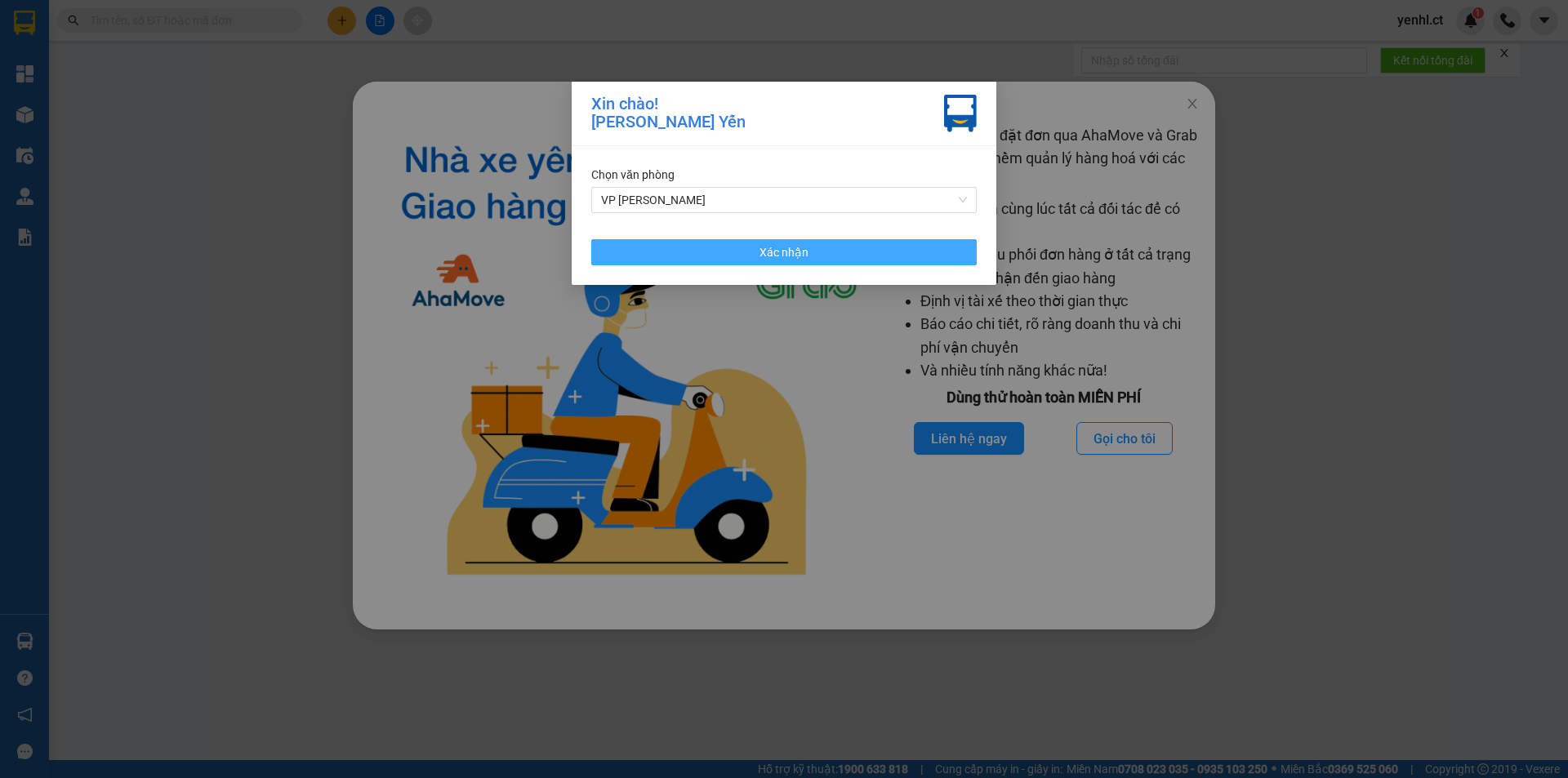
click at [871, 251] on button "Xác nhận" at bounding box center [784, 252] width 385 height 26
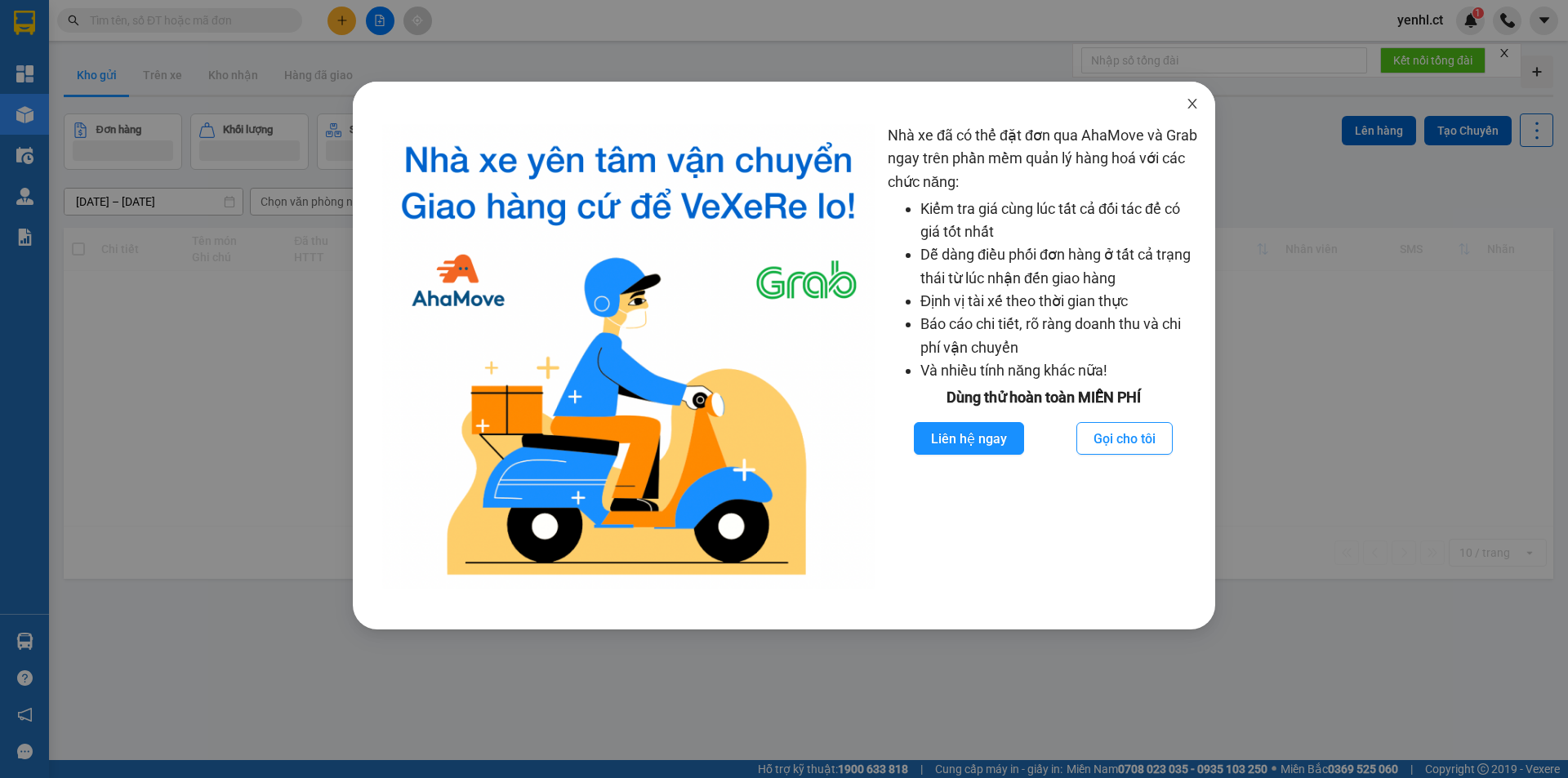
click at [1190, 99] on icon "close" at bounding box center [1192, 104] width 13 height 13
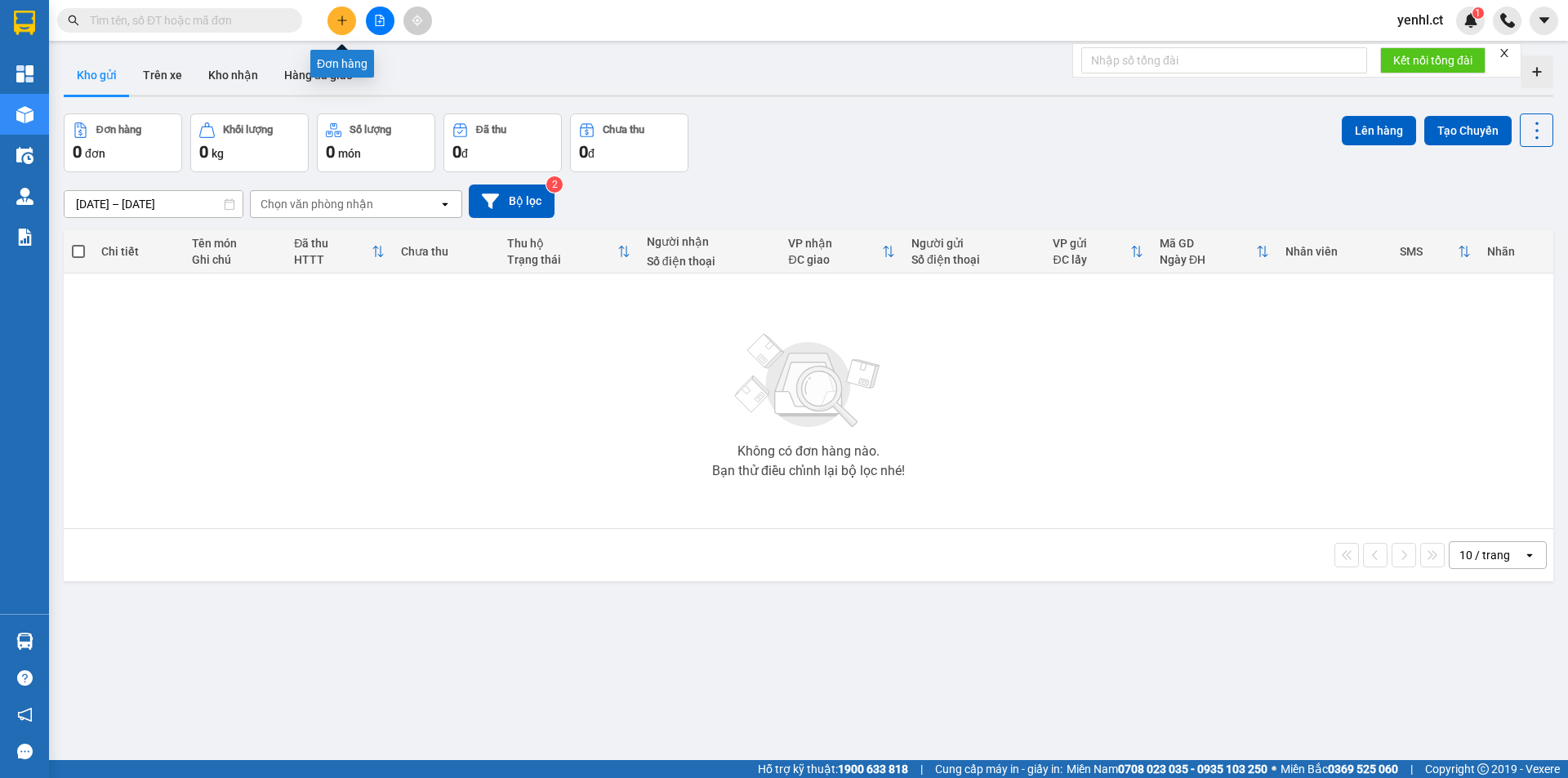
click at [348, 17] on button at bounding box center [342, 20] width 29 height 29
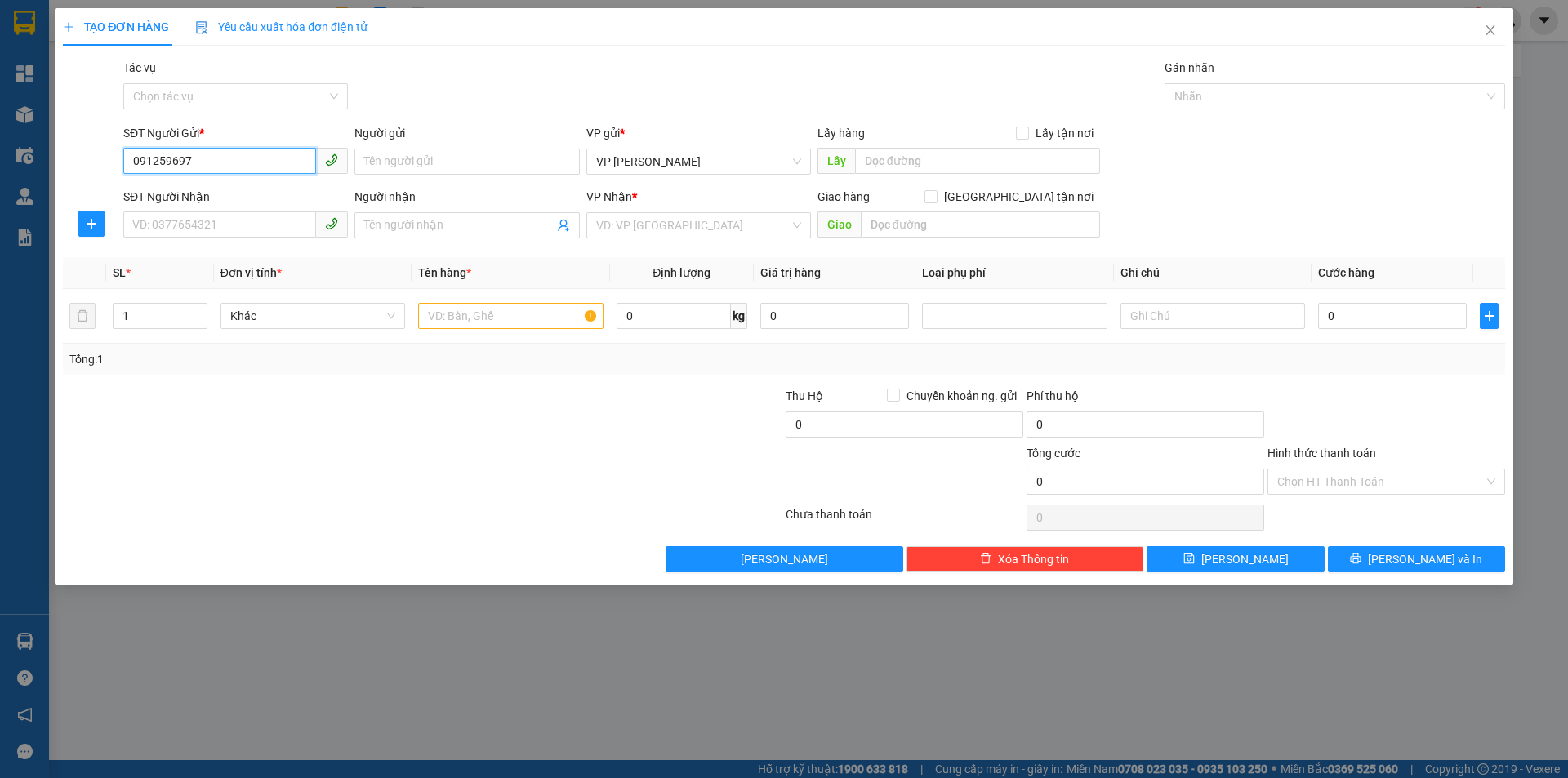
type input "0912596977"
click at [311, 193] on div "0912596977 - Bác Thọ" at bounding box center [235, 194] width 205 height 18
type input "Bác Thọ"
type input "0972014566"
type input "A DŨNG"
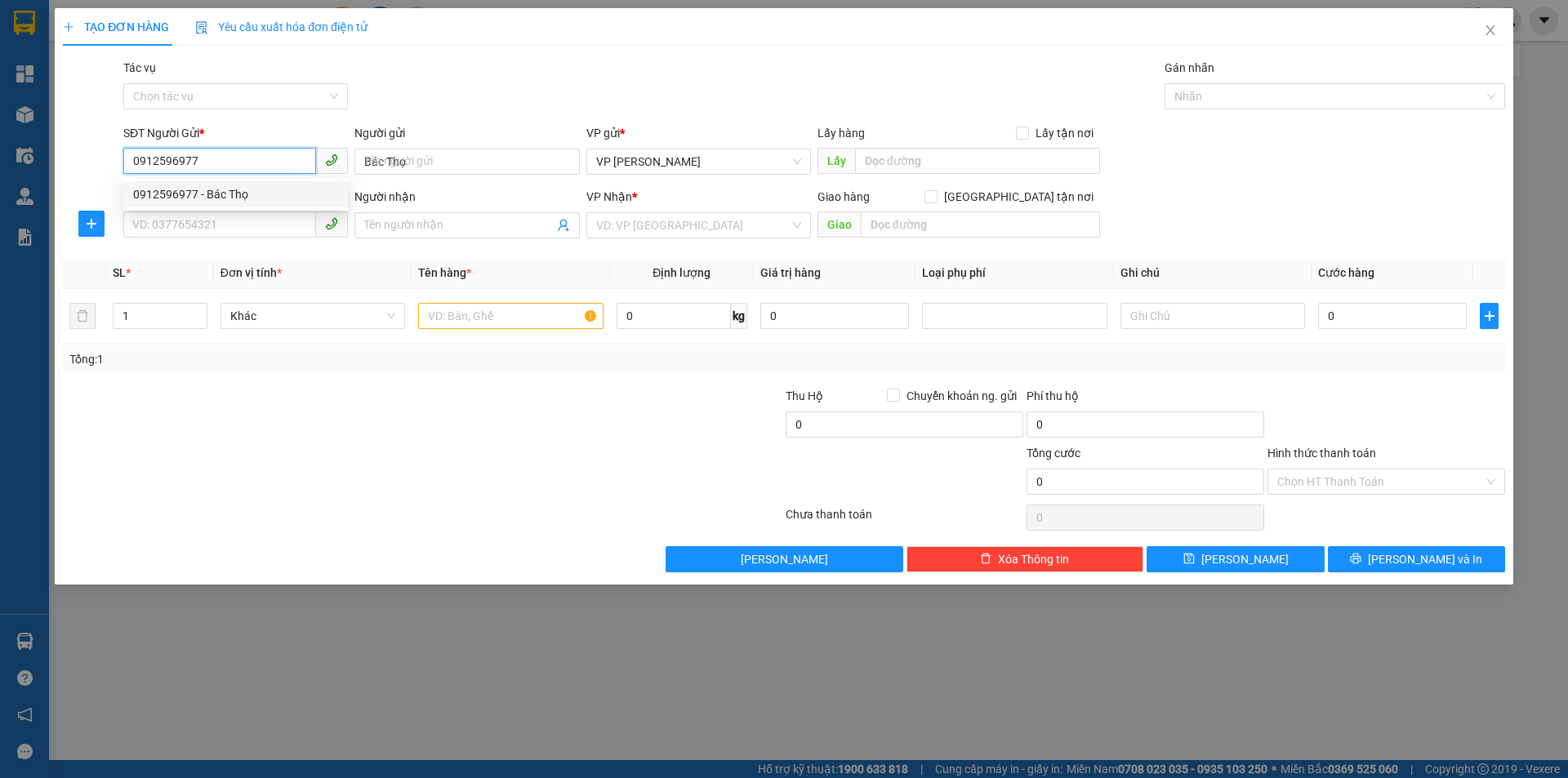
type input "OK"
type input "0912596977"
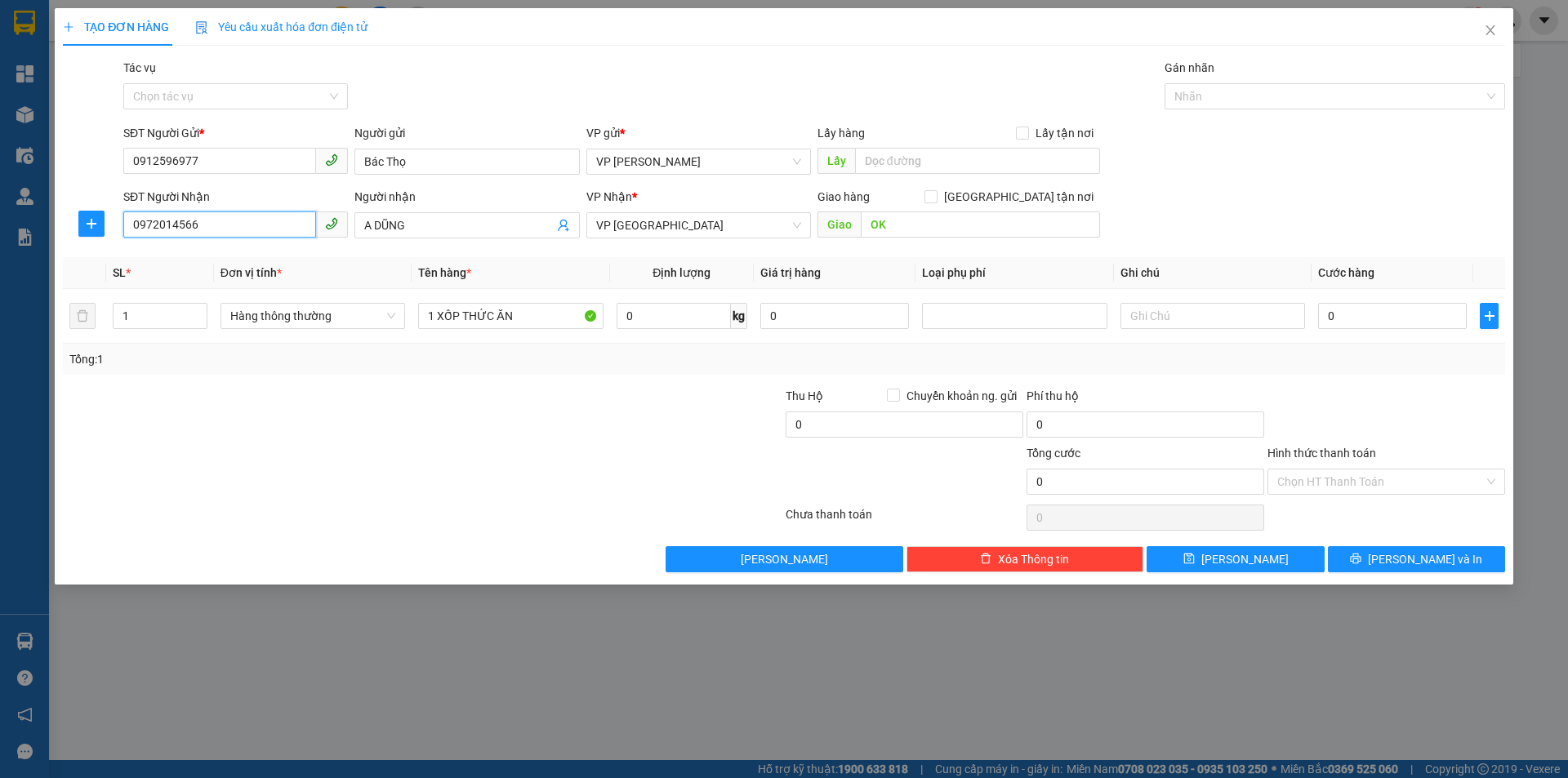
click at [233, 235] on input "0972014566" at bounding box center [219, 224] width 193 height 26
drag, startPoint x: 233, startPoint y: 226, endPoint x: 125, endPoint y: 224, distance: 108.0
click at [125, 224] on input "0972014566" at bounding box center [219, 224] width 193 height 26
type input "0392977777"
click at [202, 256] on div "0392977777 - A KHÁNH" at bounding box center [235, 258] width 205 height 18
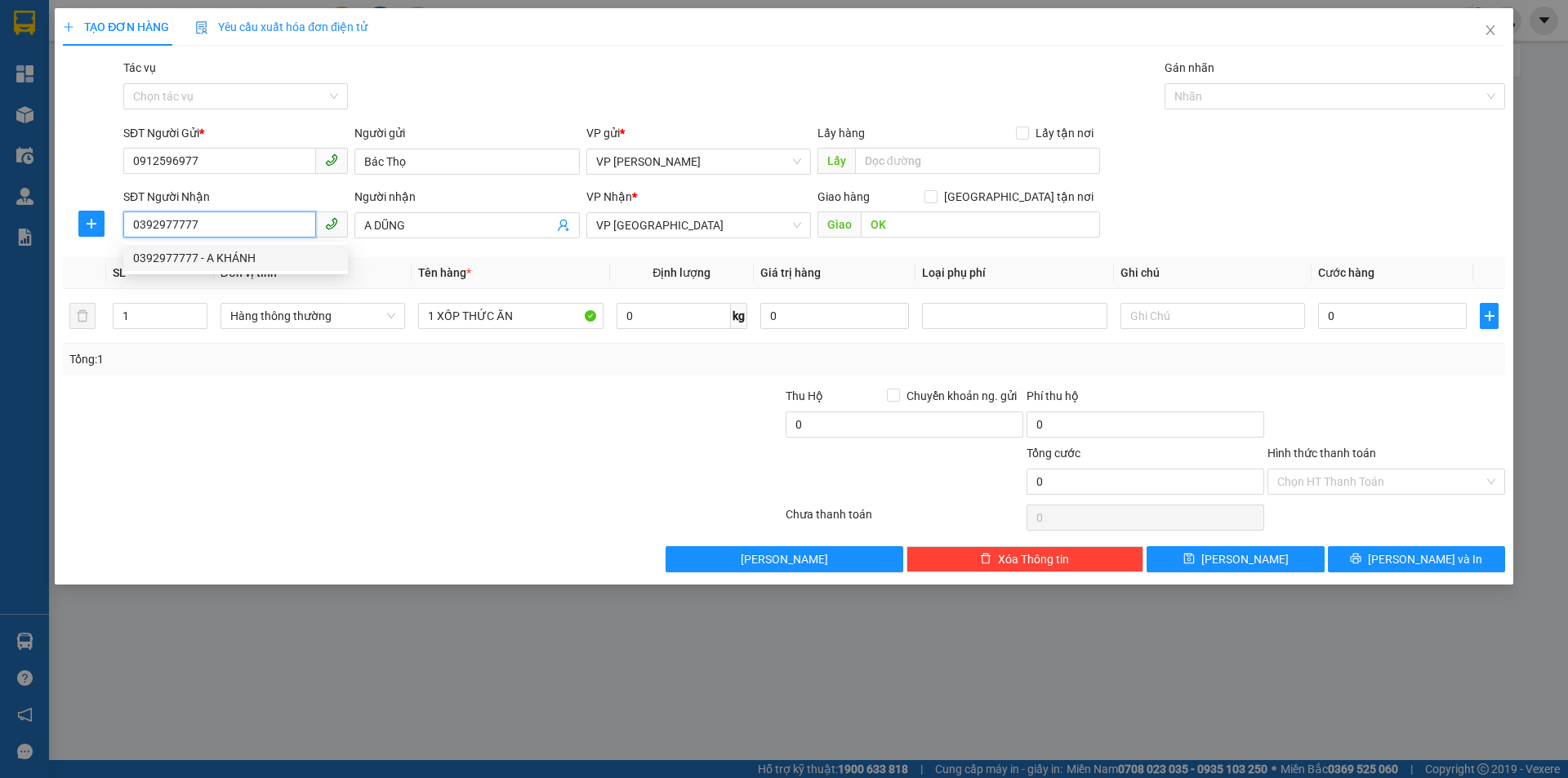
type input "A KHÁNH"
type input "30.000"
type input "0392977777"
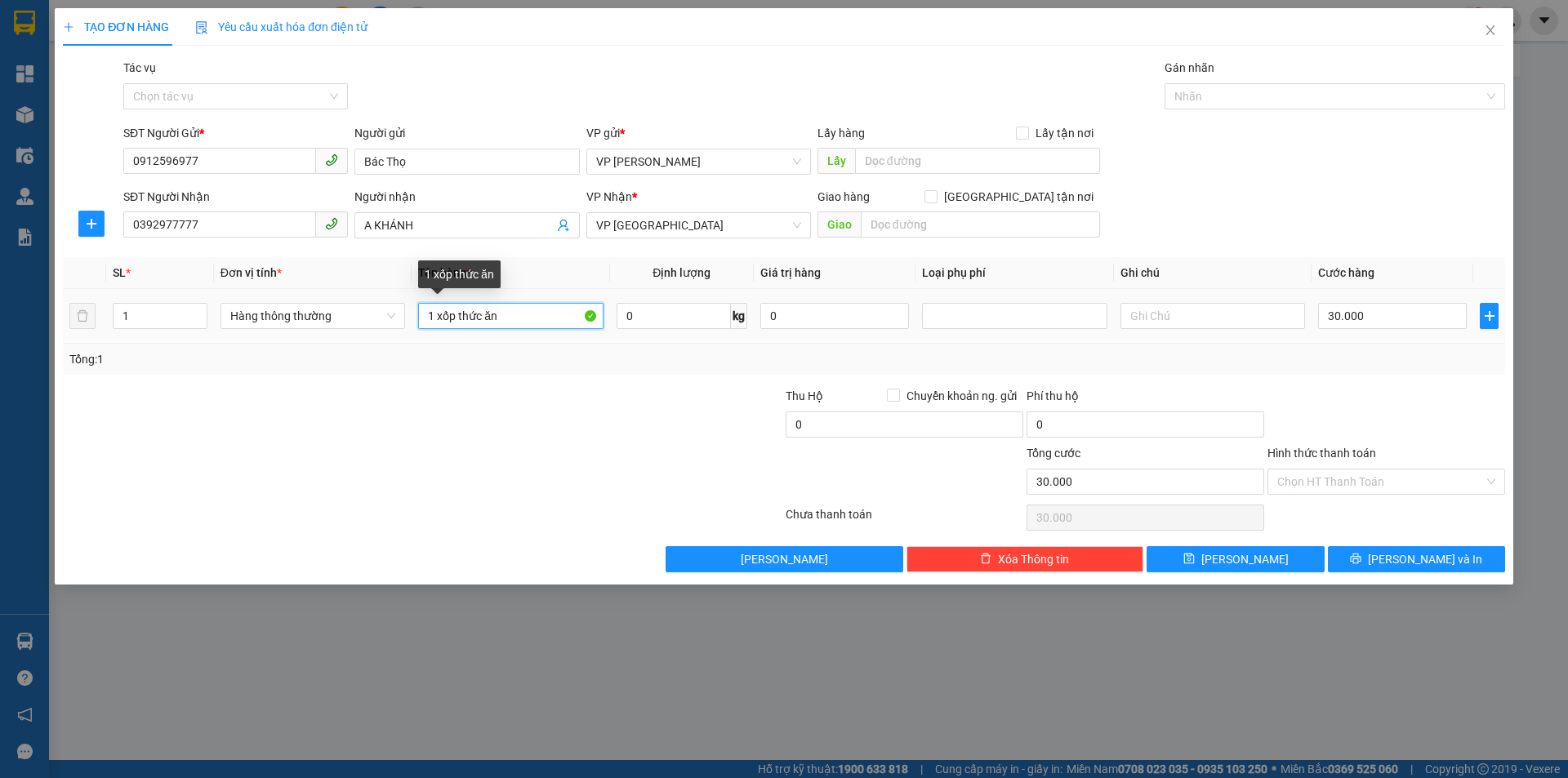
drag, startPoint x: 501, startPoint y: 315, endPoint x: 425, endPoint y: 315, distance: 76.0
click at [425, 315] on input "1 xốp thức ăn" at bounding box center [510, 316] width 184 height 26
type input "giấy bưởi"
click at [1357, 310] on input "30.000" at bounding box center [1392, 316] width 148 height 26
type input "4"
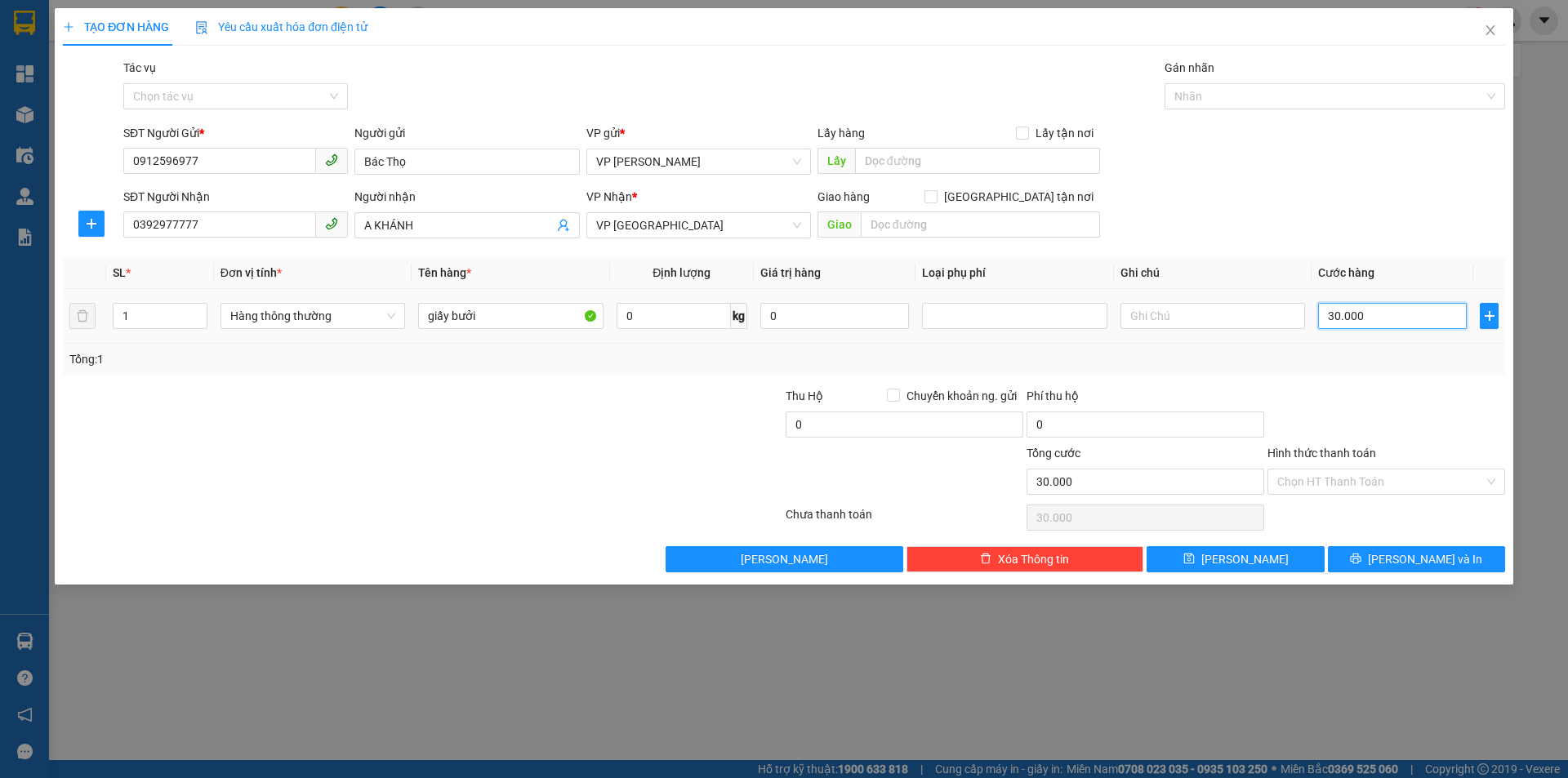
type input "4"
type input "40"
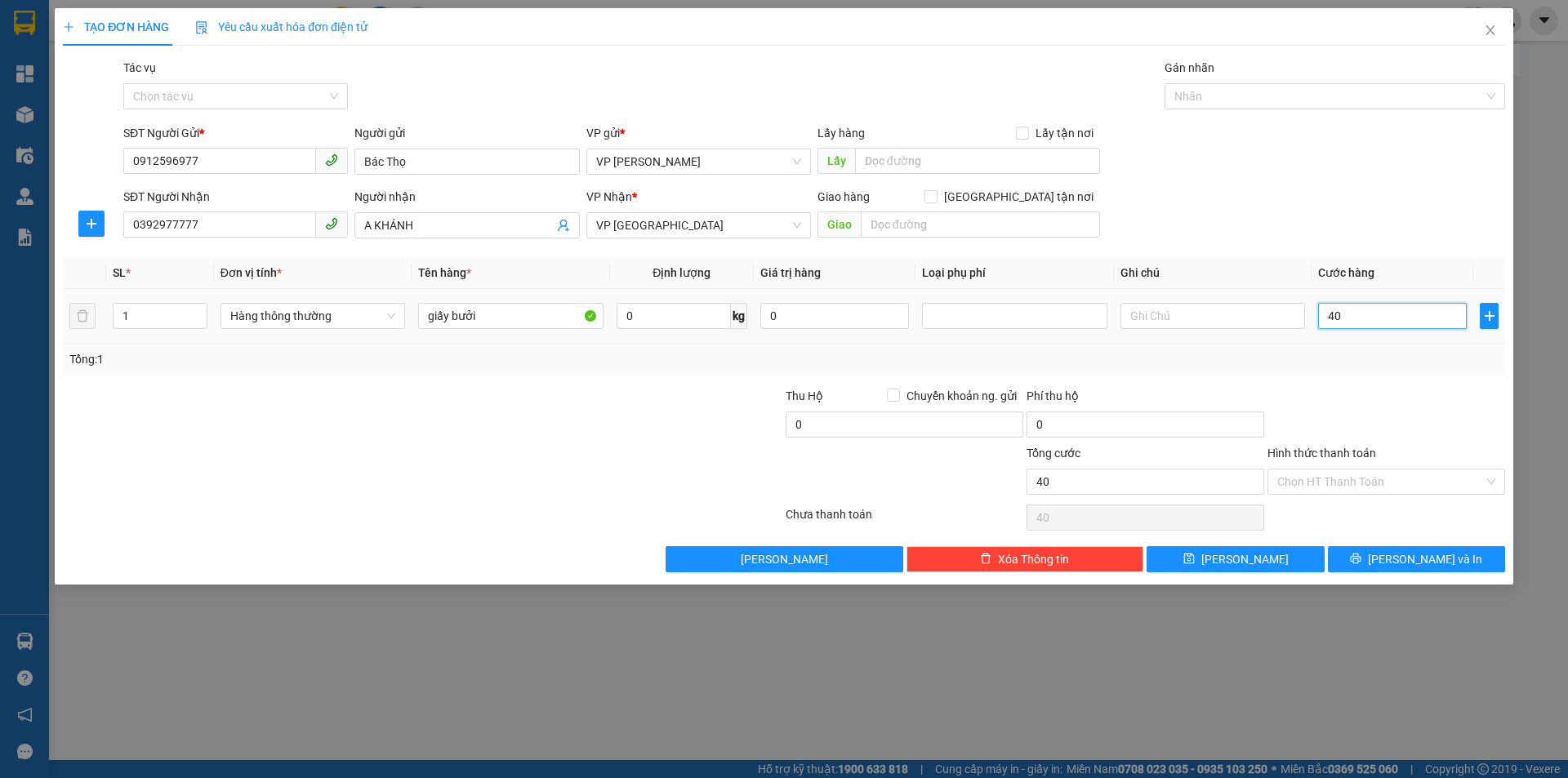
type input "400"
type input "4.000"
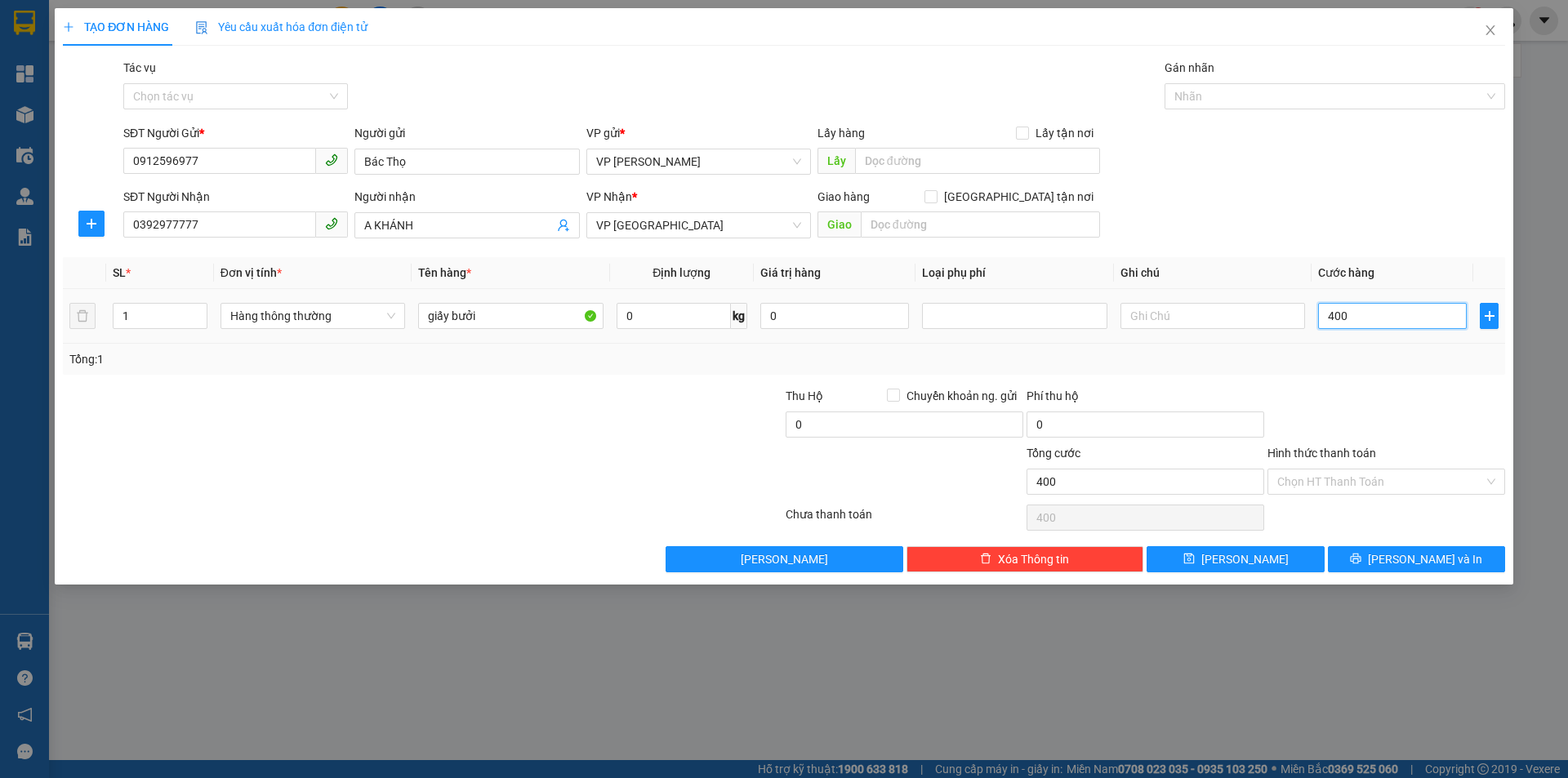
type input "4.000"
type input "40.000"
click at [1374, 482] on input "Hình thức thanh toán" at bounding box center [1380, 482] width 206 height 25
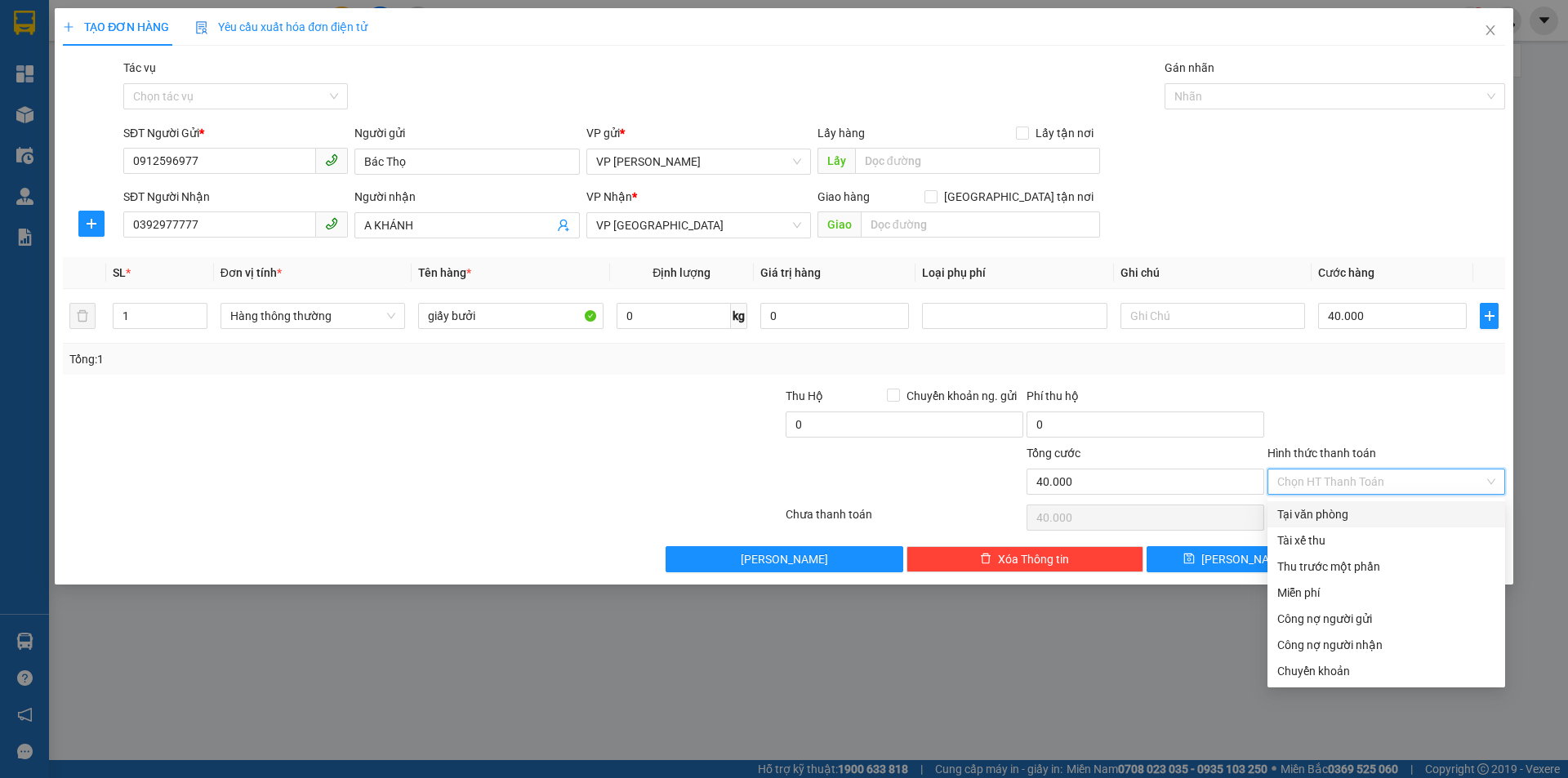
click at [1334, 517] on div "Tại văn phòng" at bounding box center [1386, 514] width 218 height 18
type input "0"
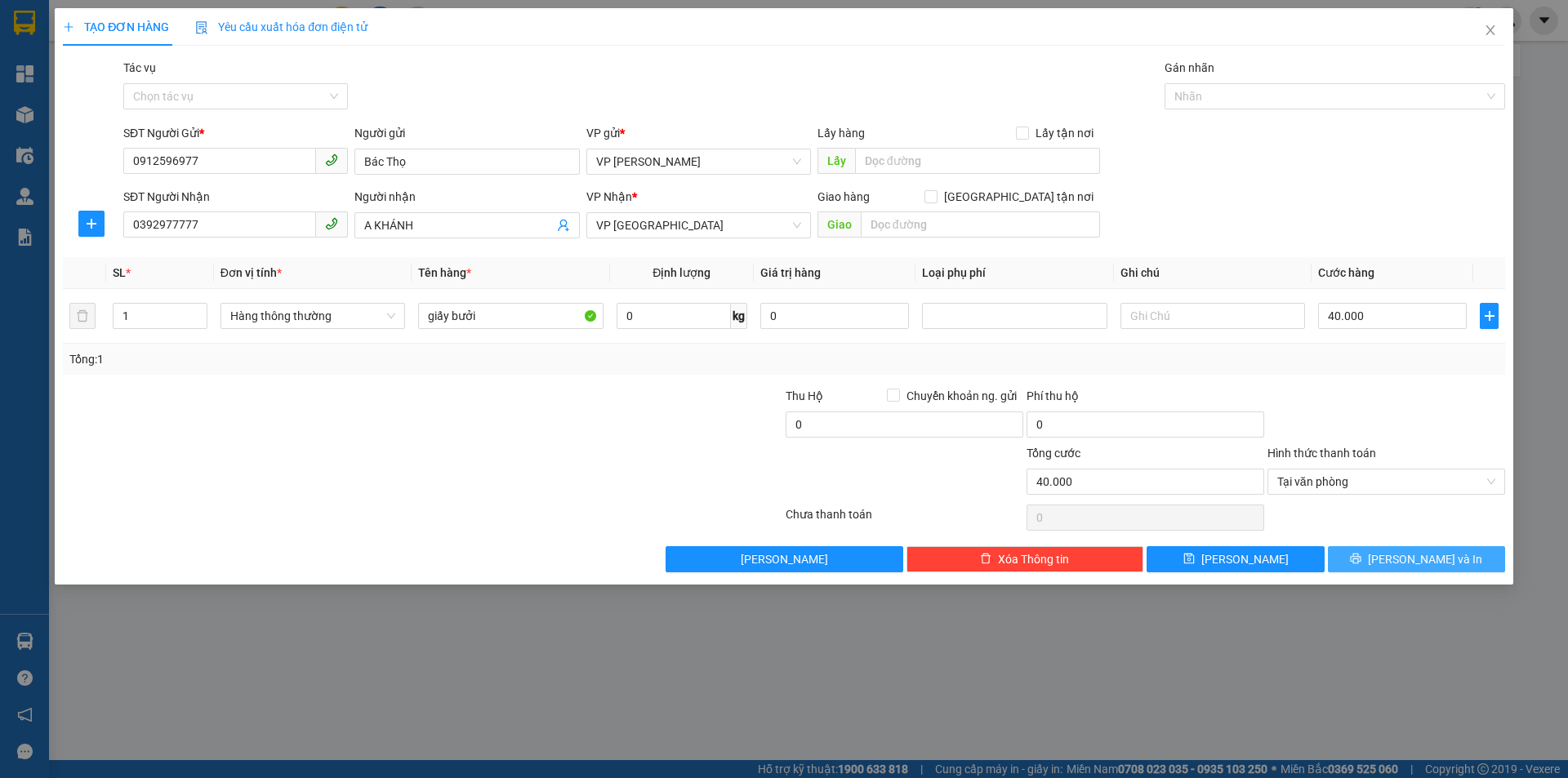
click at [1401, 562] on button "[PERSON_NAME] và In" at bounding box center [1416, 559] width 177 height 26
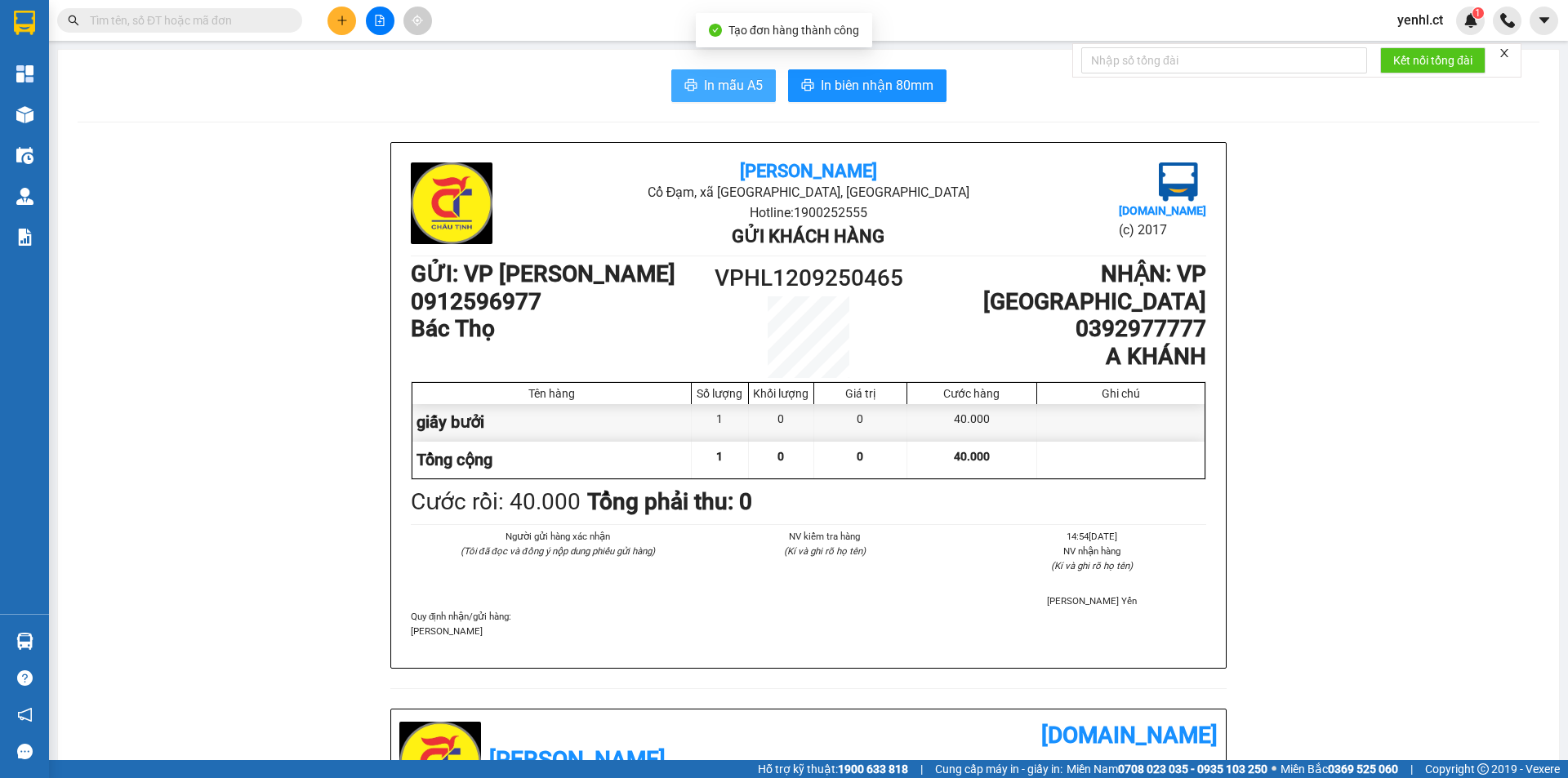
click at [730, 84] on span "In mẫu A5" at bounding box center [733, 85] width 59 height 20
